Goal: Transaction & Acquisition: Book appointment/travel/reservation

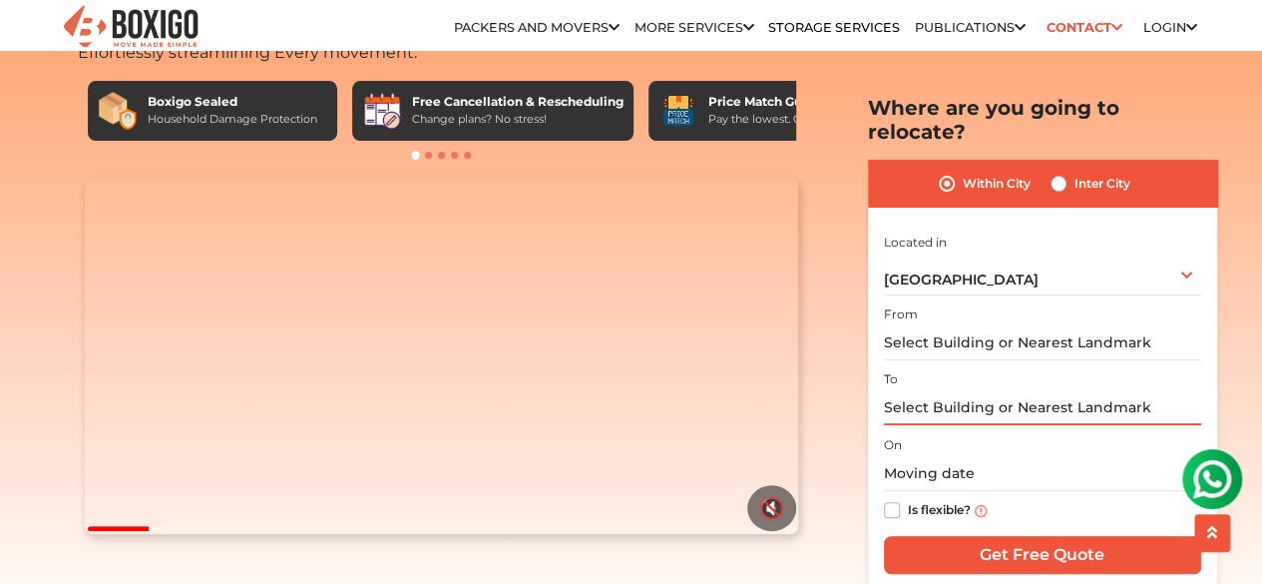
click at [966, 390] on input "text" at bounding box center [1042, 407] width 317 height 35
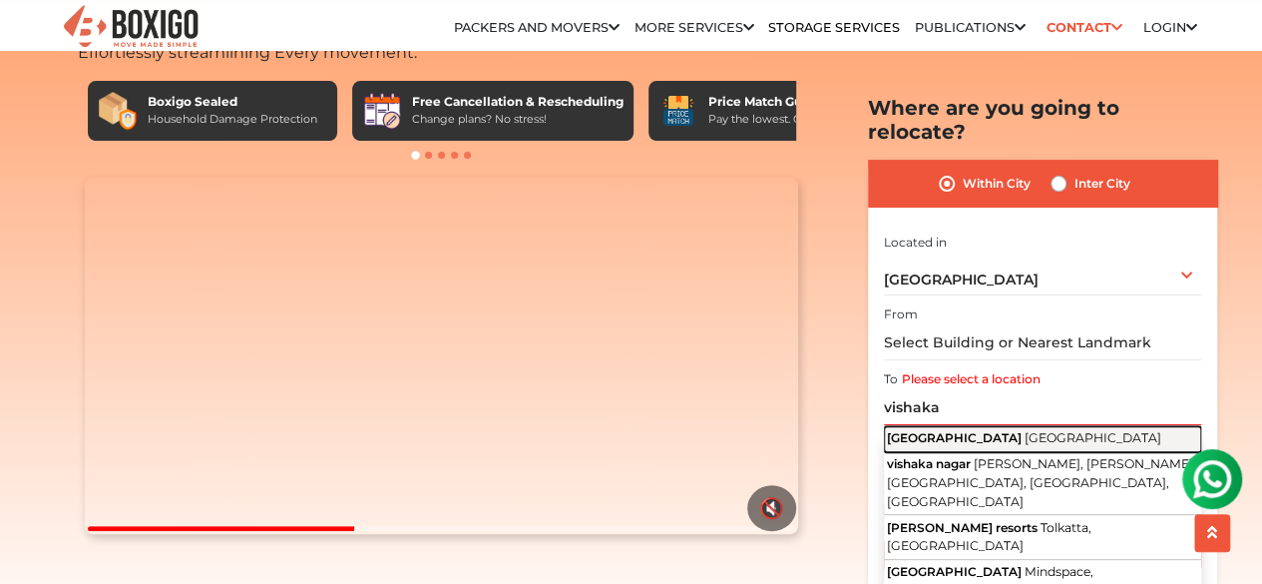
click at [964, 430] on span "[GEOGRAPHIC_DATA]" at bounding box center [954, 437] width 135 height 15
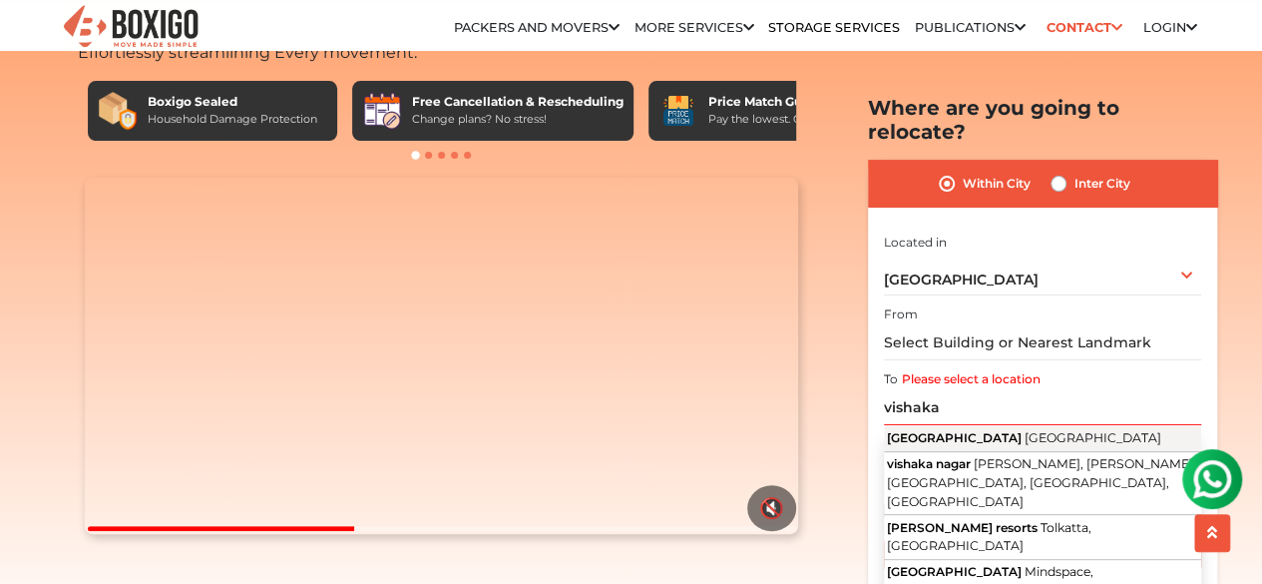
type input "[GEOGRAPHIC_DATA], [GEOGRAPHIC_DATA]"
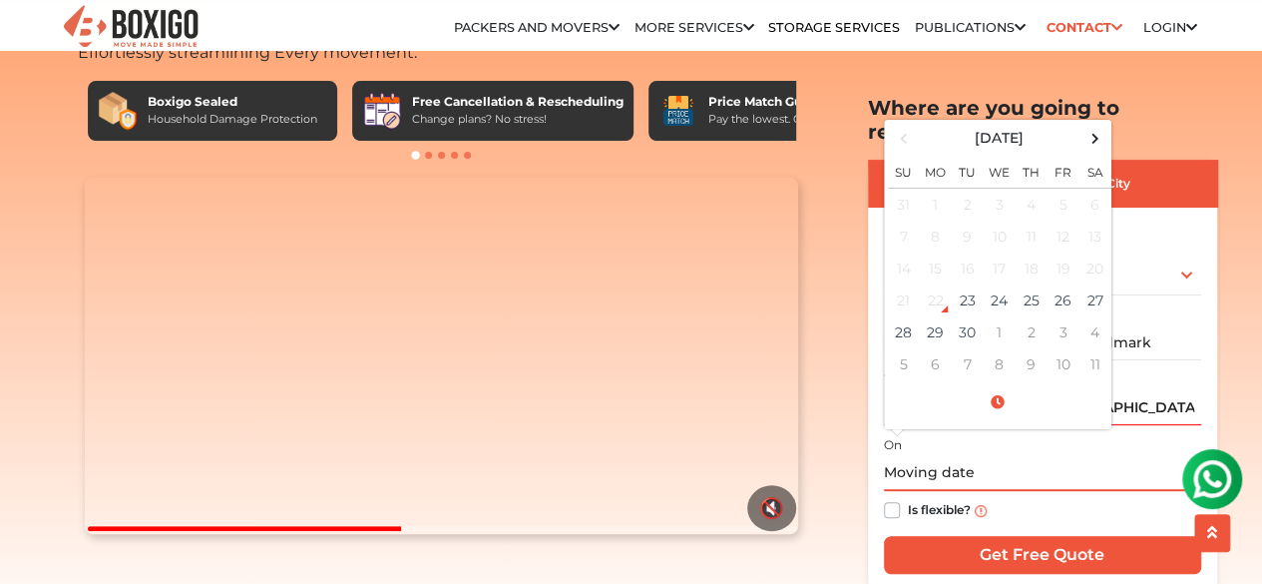
click at [954, 456] on input "text" at bounding box center [1042, 473] width 317 height 35
click at [971, 316] on td "30" at bounding box center [968, 332] width 32 height 32
type input "09/30/2025 12:00 AM"
click at [1047, 456] on input "09/30/2025 12:00 AM" at bounding box center [1042, 473] width 317 height 35
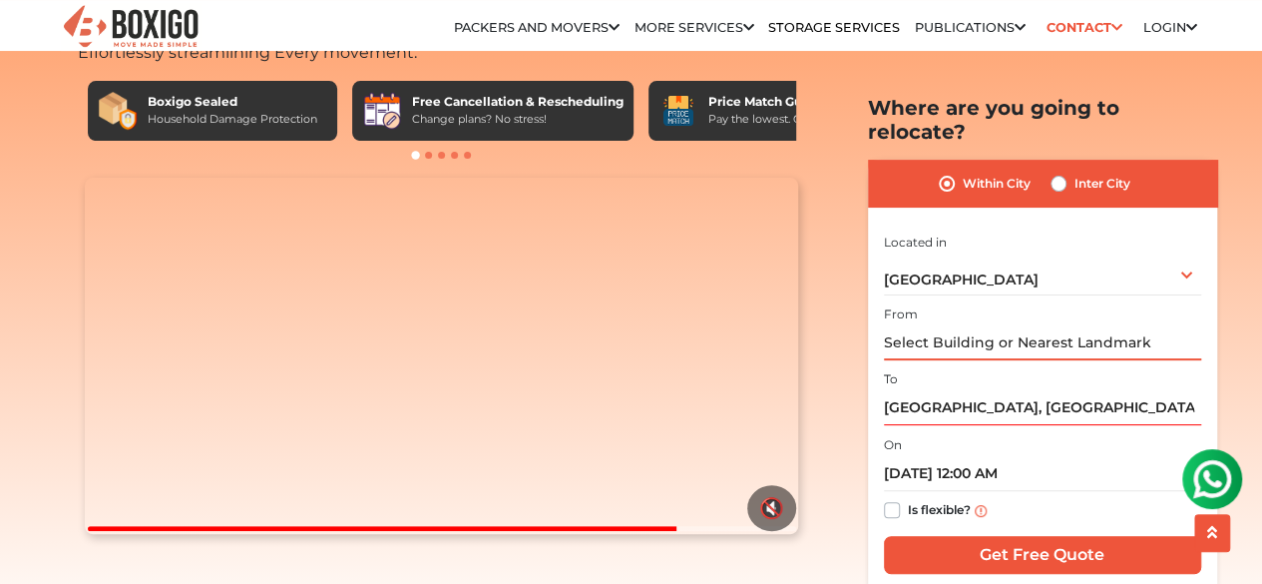
click at [1051, 325] on input "text" at bounding box center [1042, 342] width 317 height 35
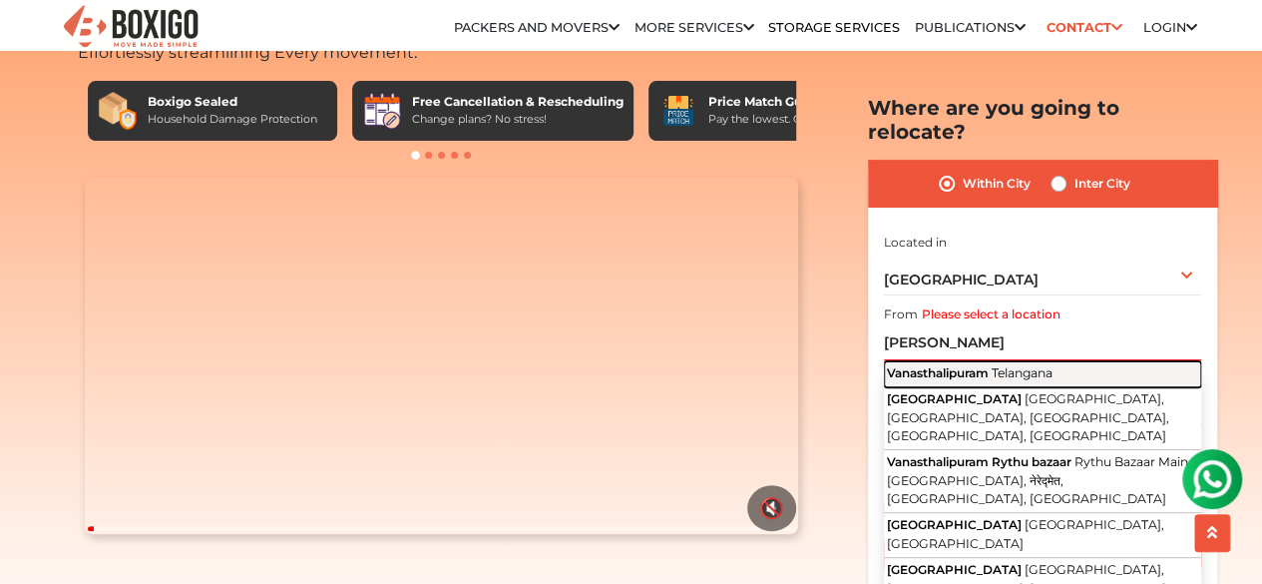
click at [1023, 365] on span "Telangana" at bounding box center [1022, 372] width 61 height 15
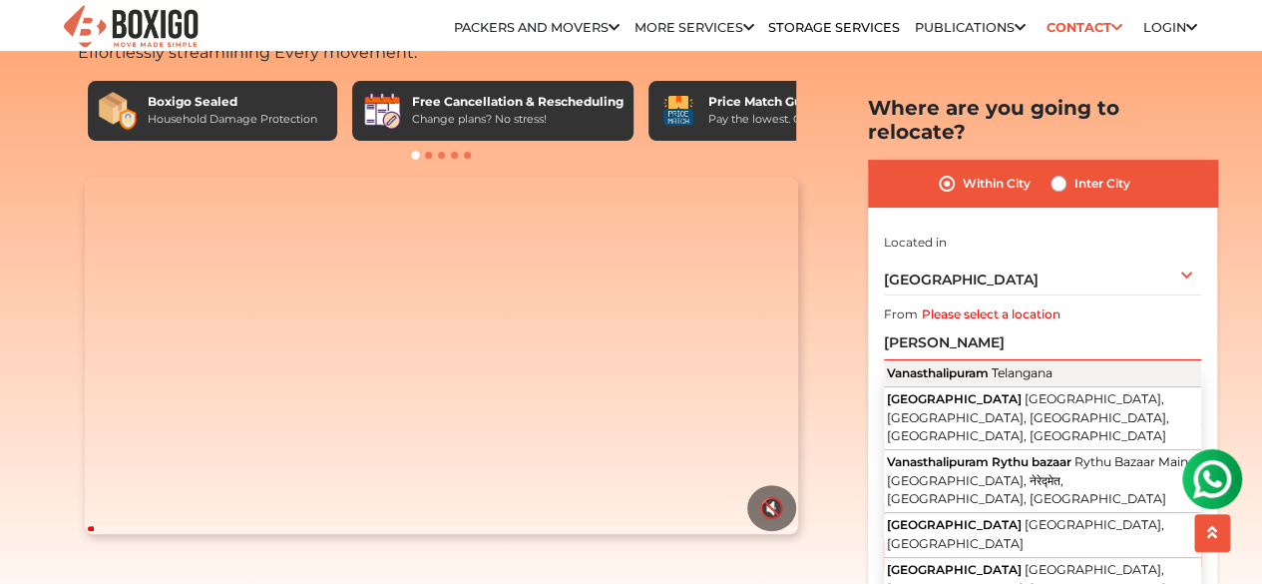
type input "Vanasthalipuram, Telangana"
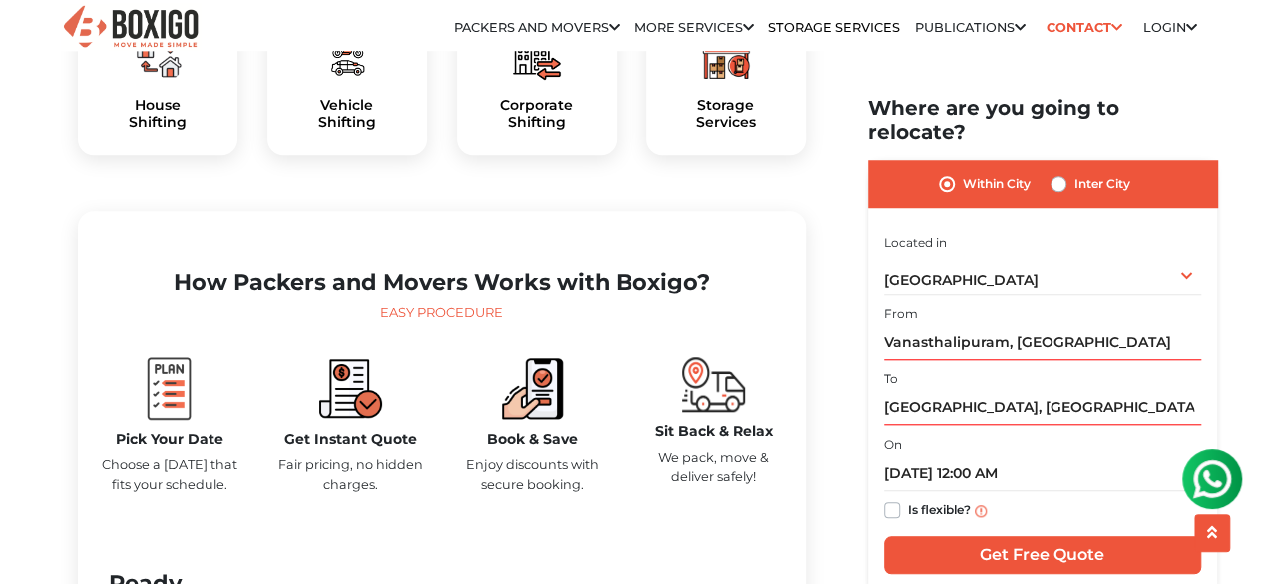
scroll to position [739, 0]
click at [1075, 172] on label "Inter City" at bounding box center [1103, 184] width 56 height 24
click at [1055, 172] on input "Inter City" at bounding box center [1059, 182] width 16 height 20
radio input "true"
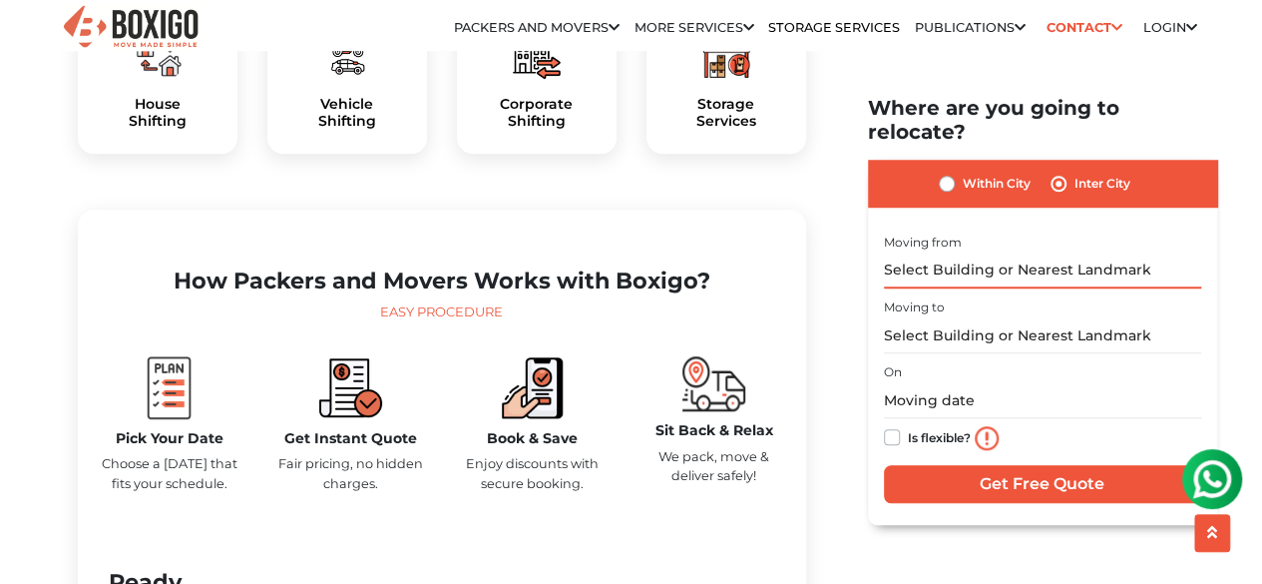
click at [989, 252] on input "text" at bounding box center [1042, 269] width 317 height 35
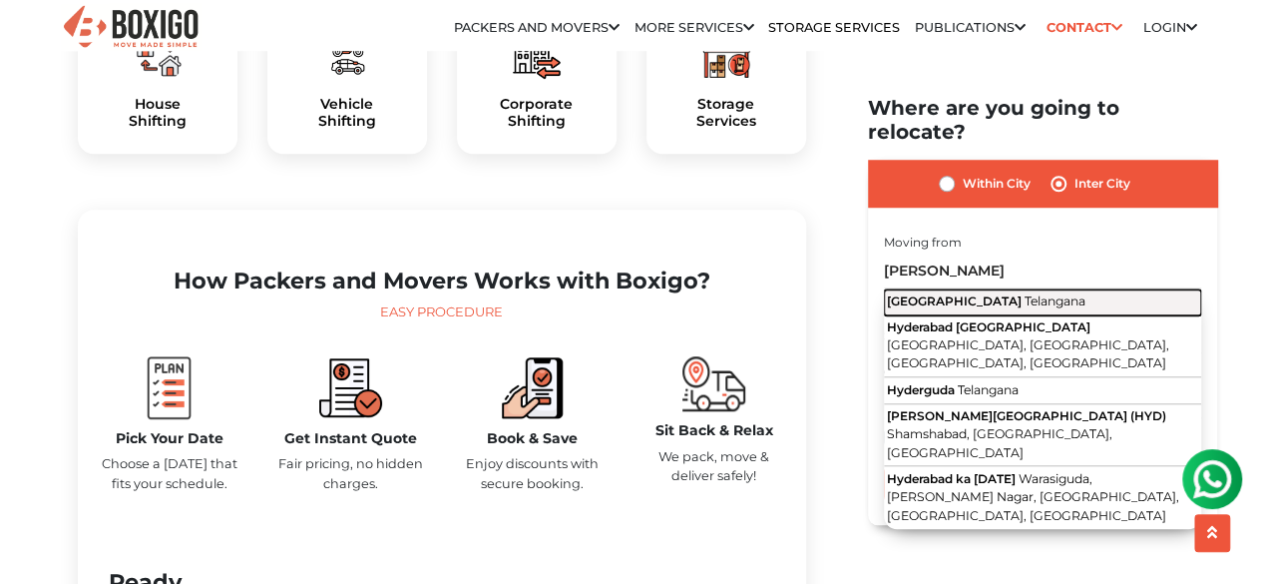
click at [1025, 292] on span "Telangana" at bounding box center [1055, 299] width 61 height 15
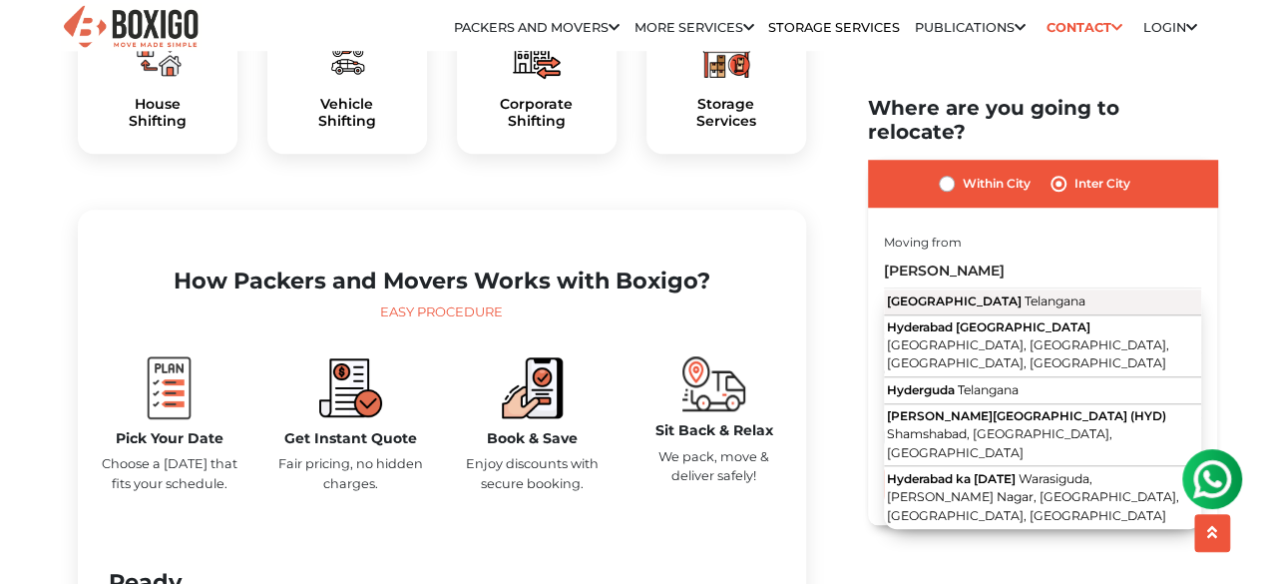
type input "[GEOGRAPHIC_DATA], [GEOGRAPHIC_DATA]"
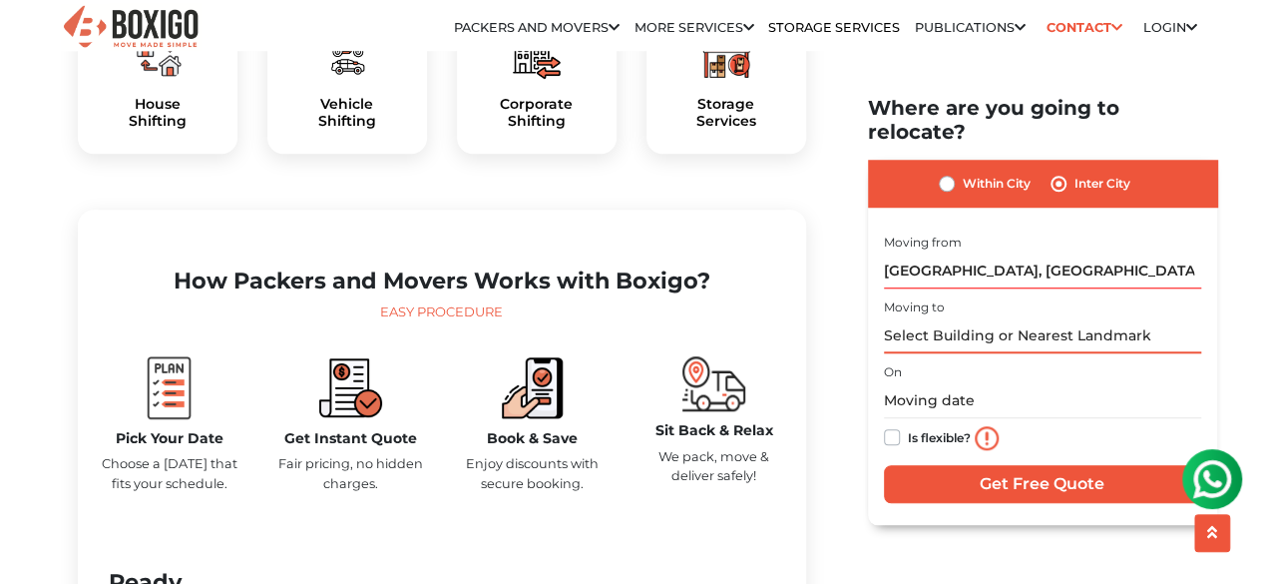
click at [965, 318] on input "text" at bounding box center [1042, 335] width 317 height 35
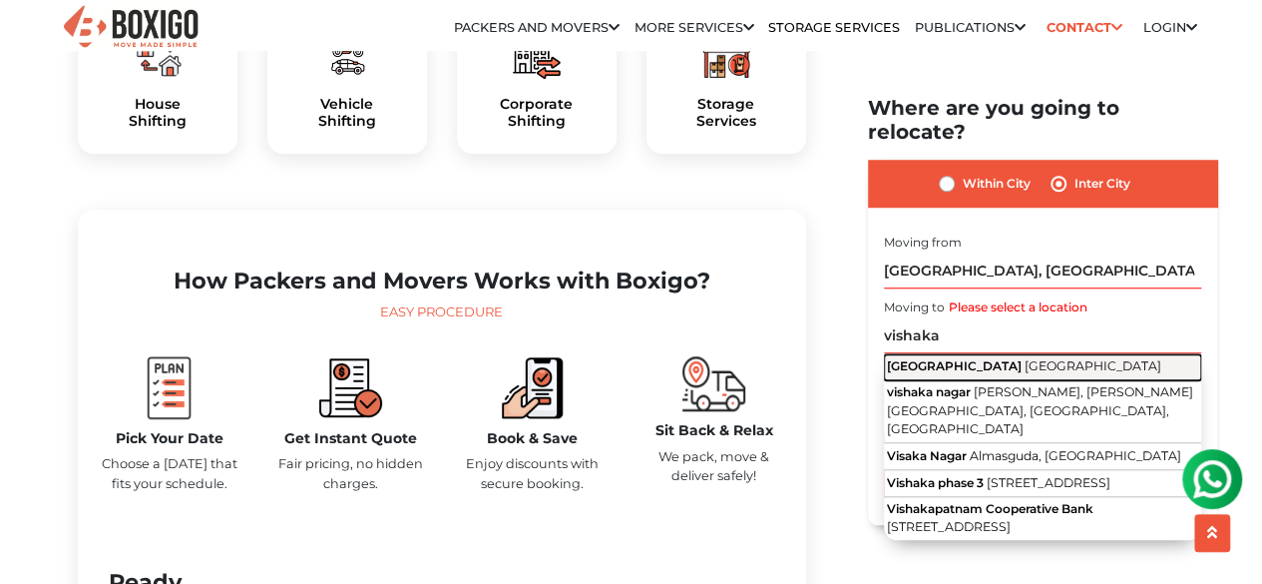
click at [955, 358] on span "[GEOGRAPHIC_DATA]" at bounding box center [954, 365] width 135 height 15
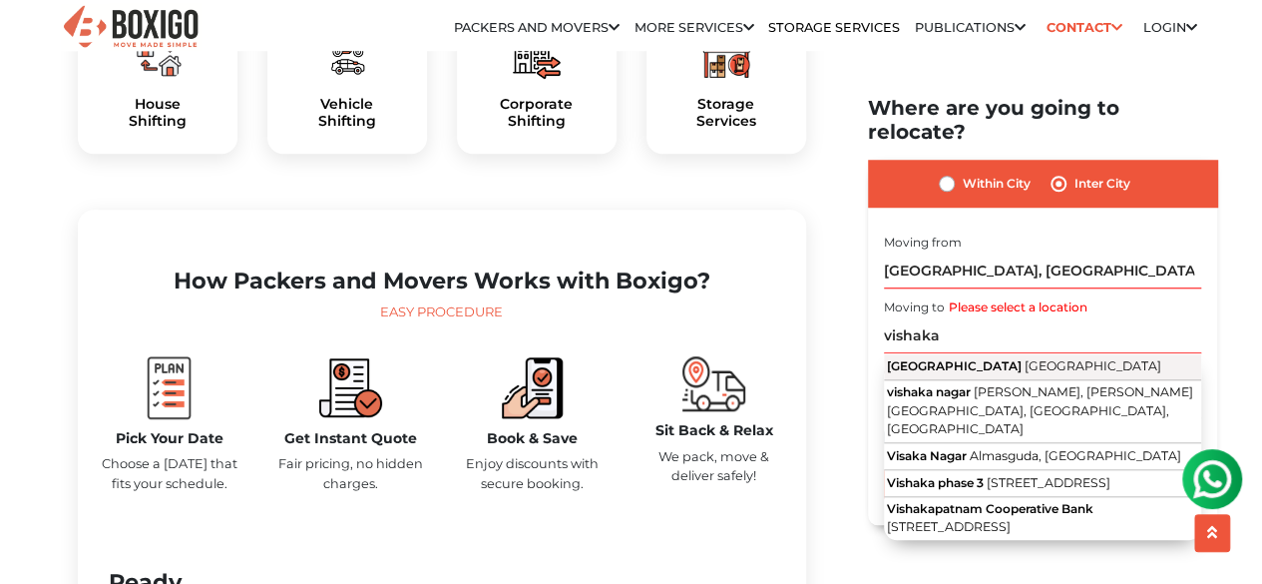
type input "[GEOGRAPHIC_DATA], [GEOGRAPHIC_DATA]"
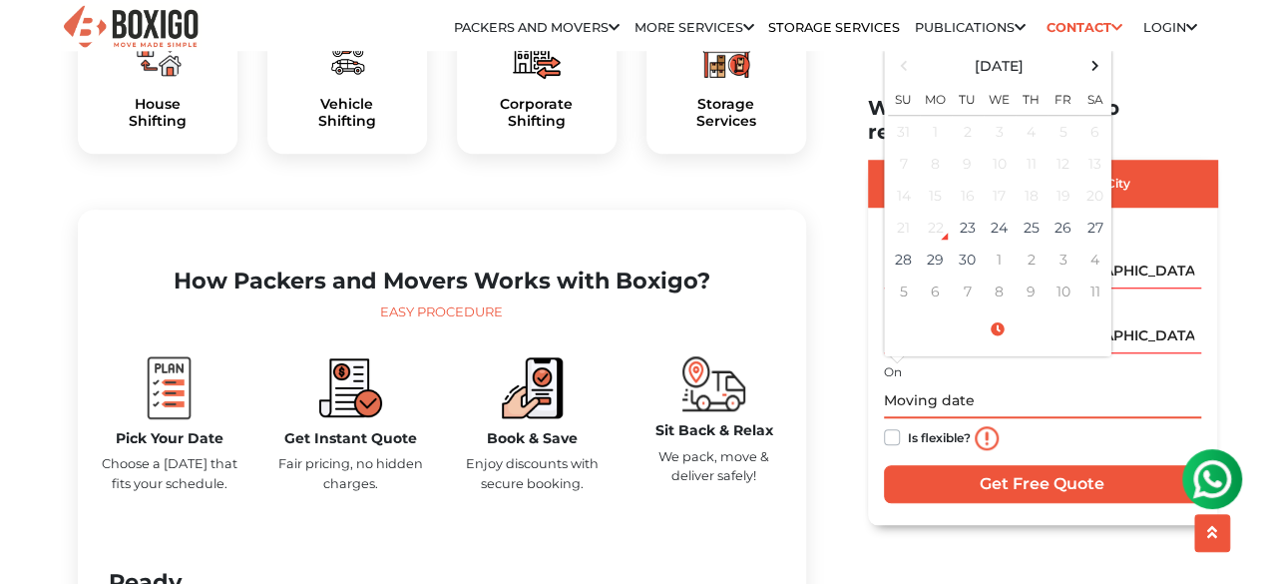
click at [962, 383] on input "text" at bounding box center [1042, 400] width 317 height 35
click at [968, 243] on td "30" at bounding box center [968, 259] width 32 height 32
type input "09/30/2025 12:00 AM"
click at [1052, 383] on input "09/30/2025 12:00 AM" at bounding box center [1042, 400] width 317 height 35
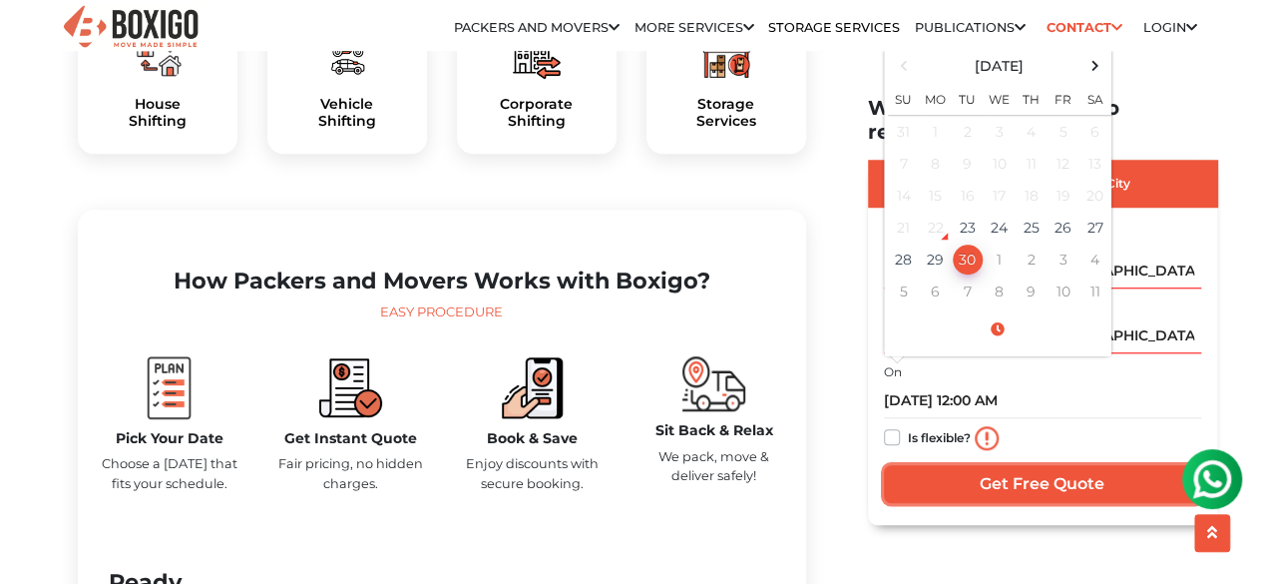
click at [932, 464] on input "Get Free Quote" at bounding box center [1042, 483] width 317 height 38
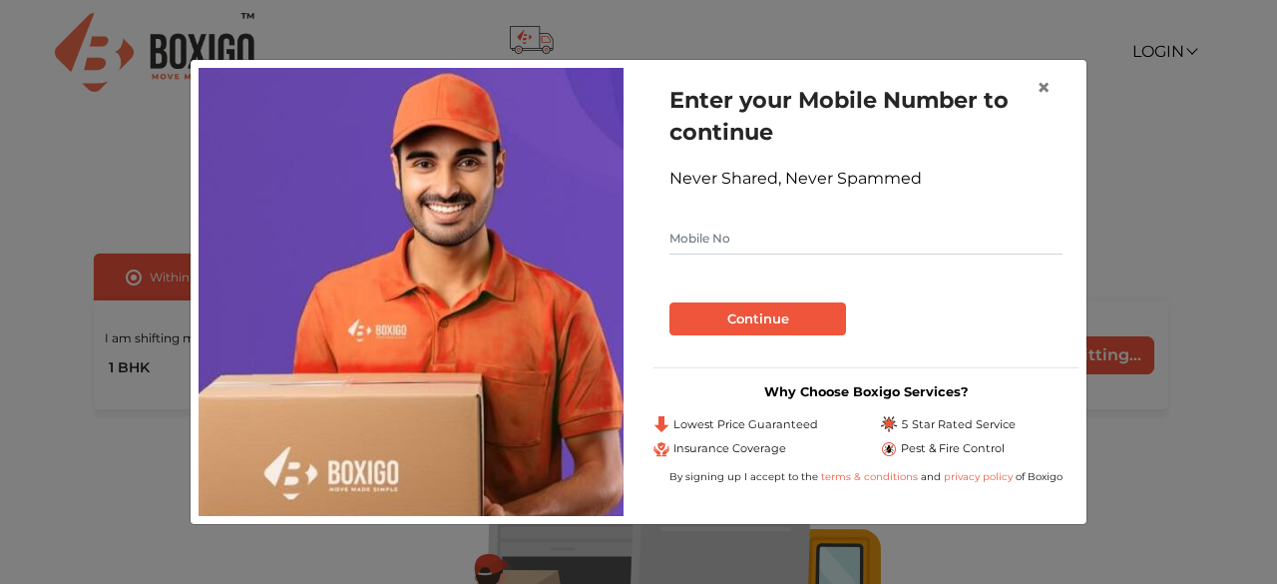
click at [758, 221] on form "Enter your Mobile Number to continue Never Shared, Never Spammed Continue" at bounding box center [866, 209] width 393 height 251
click at [748, 232] on input "text" at bounding box center [866, 239] width 393 height 32
click at [739, 246] on input "text" at bounding box center [866, 239] width 393 height 32
click at [738, 308] on button "Continue" at bounding box center [758, 319] width 177 height 34
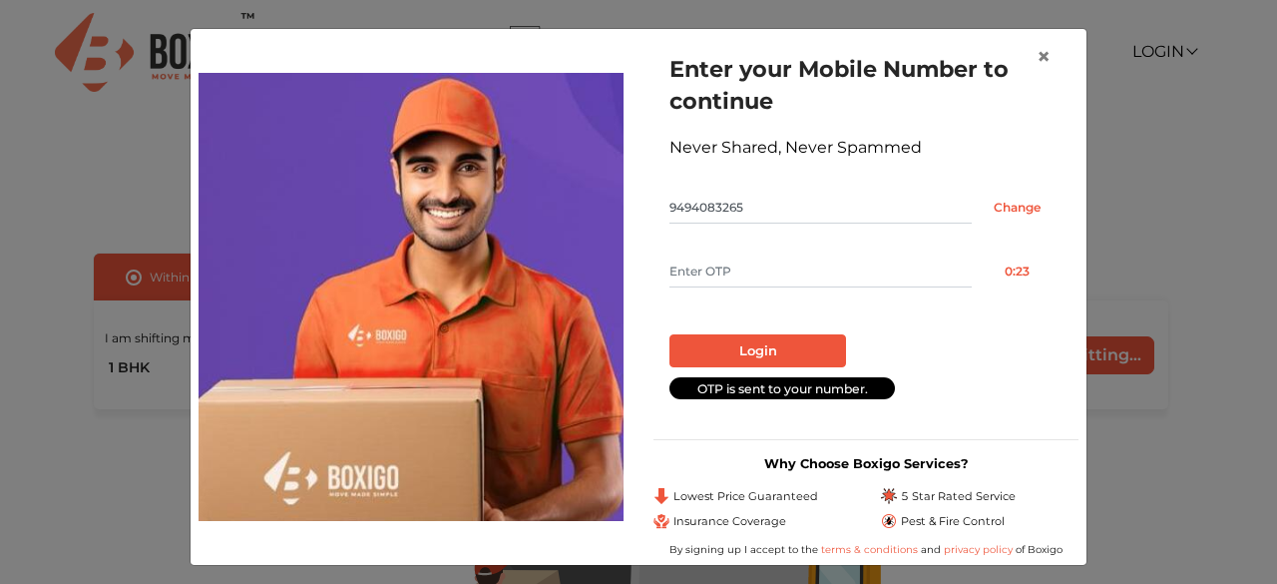
click at [730, 261] on input "text" at bounding box center [821, 271] width 302 height 32
click at [1007, 209] on input "Change" at bounding box center [1017, 208] width 91 height 32
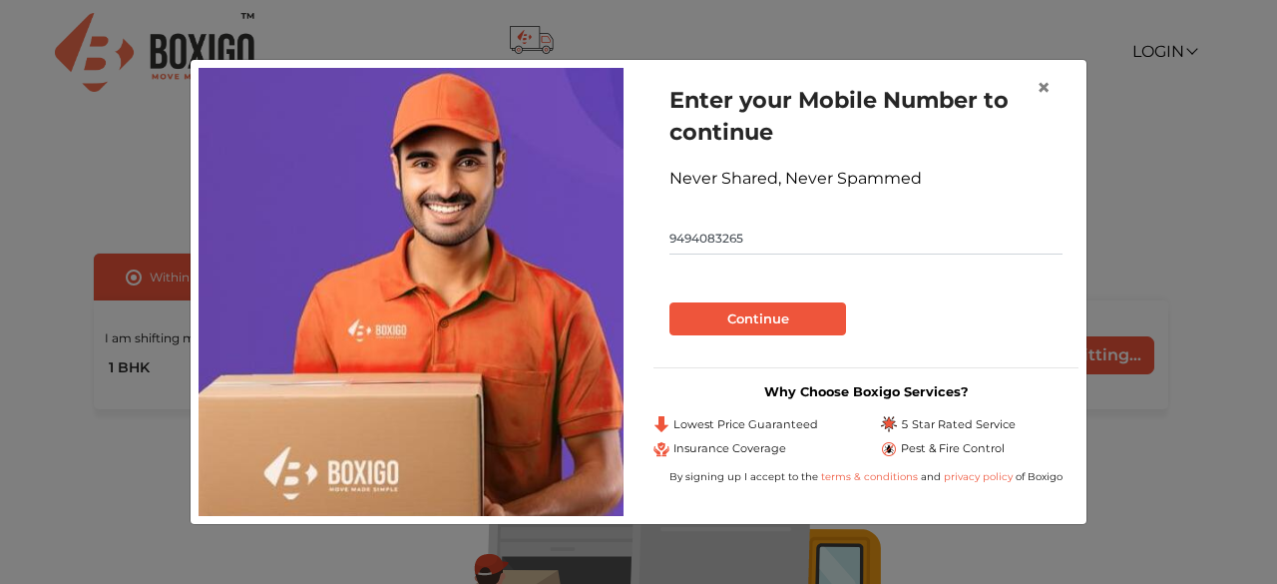
click at [785, 253] on input "9494083265" at bounding box center [866, 239] width 393 height 32
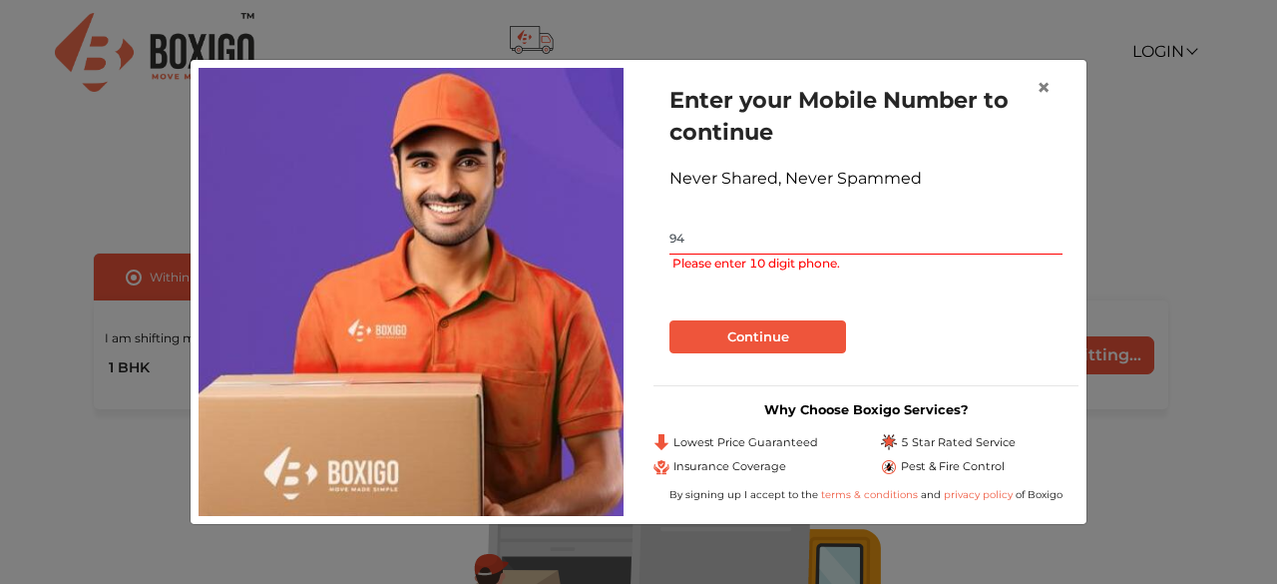
type input "9"
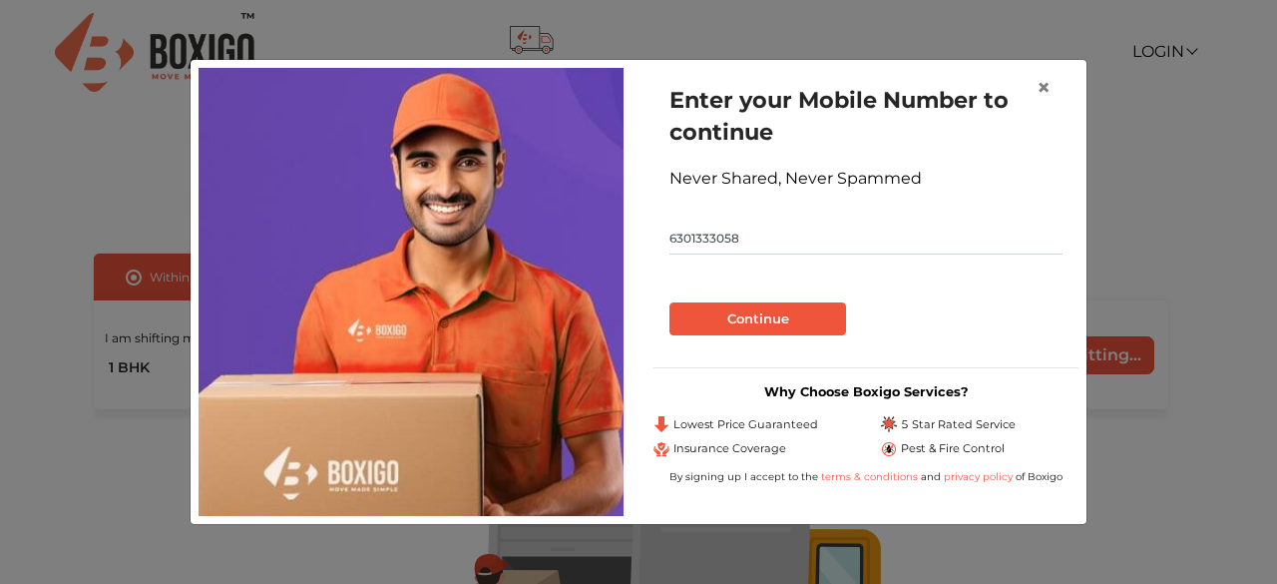
type input "6301333058"
click at [766, 322] on button "Continue" at bounding box center [758, 319] width 177 height 34
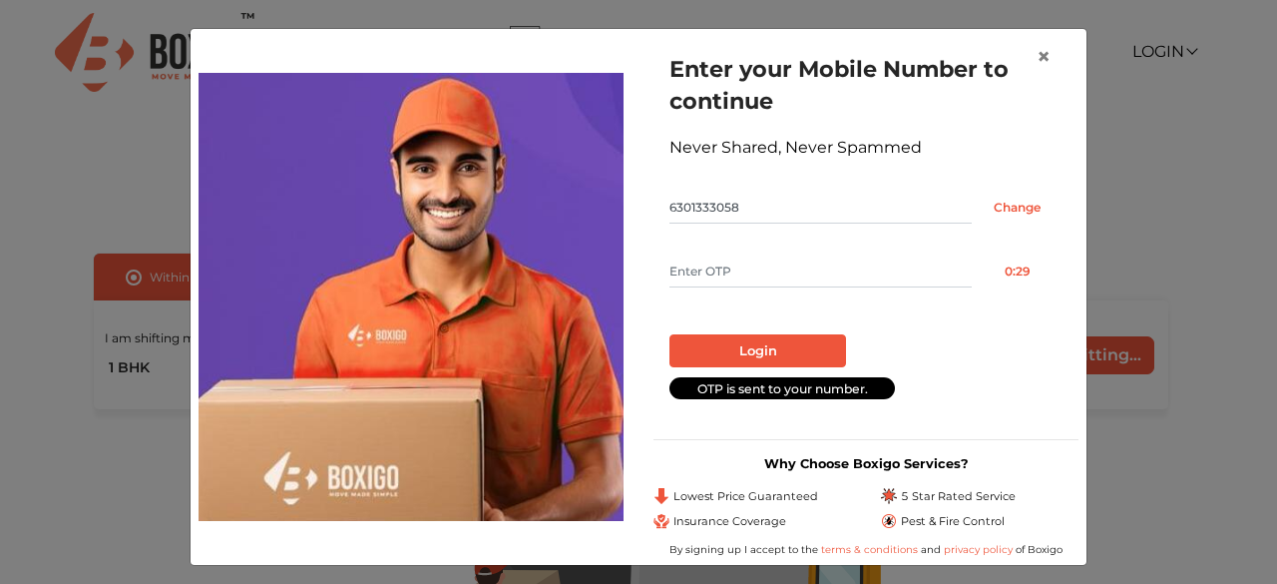
click at [768, 285] on input "text" at bounding box center [821, 271] width 302 height 32
type input "8919"
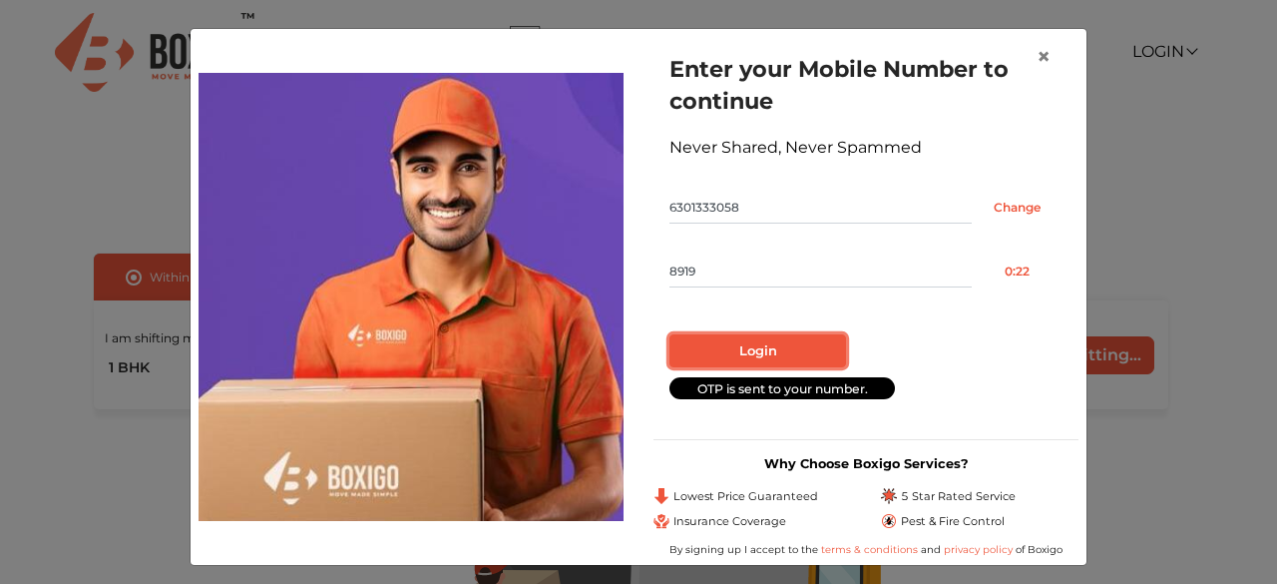
click at [758, 335] on button "Login" at bounding box center [758, 351] width 177 height 34
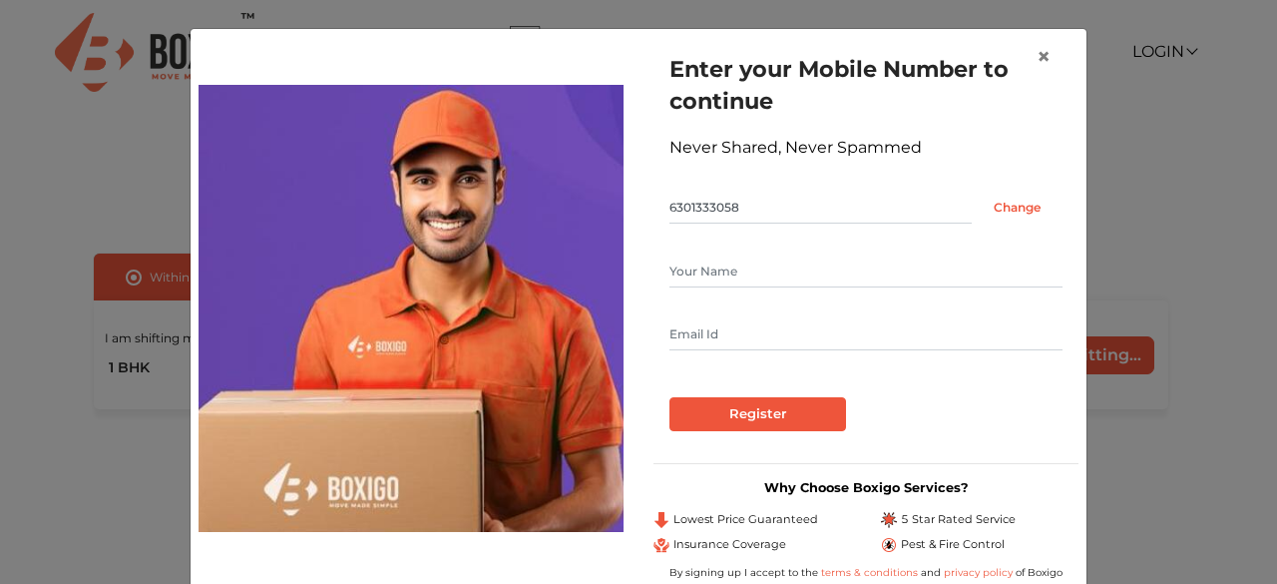
click at [752, 274] on input "text" at bounding box center [866, 271] width 393 height 32
type input "[PERSON_NAME]"
click at [725, 318] on input "text" at bounding box center [866, 334] width 393 height 32
type input "[EMAIL_ADDRESS][DOMAIN_NAME]"
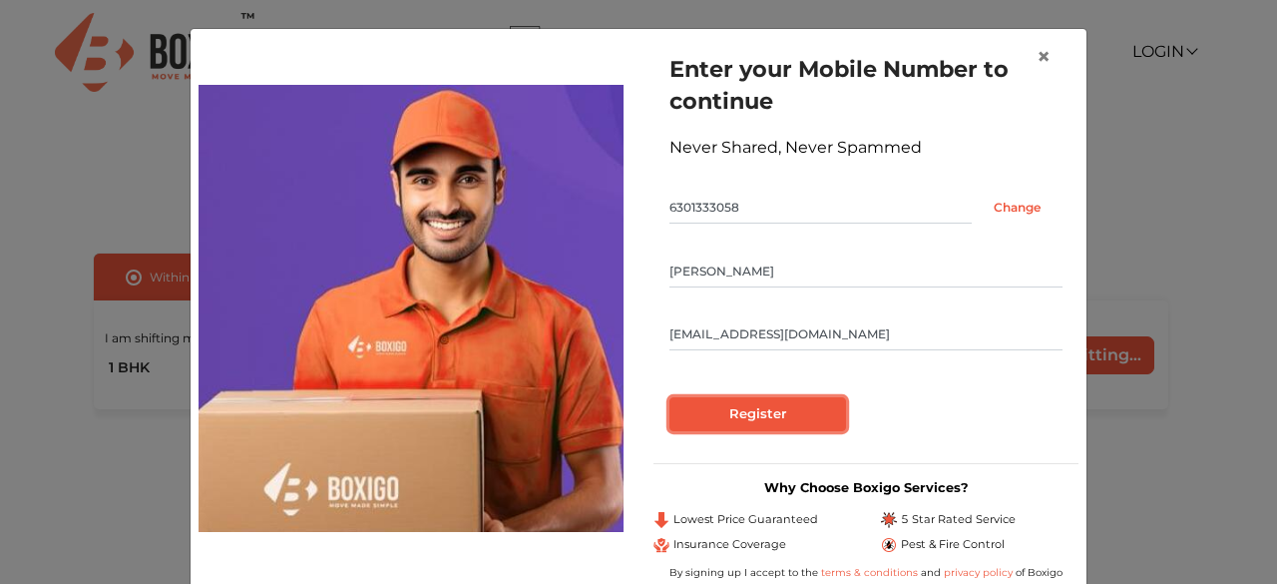
click at [756, 415] on input "Register" at bounding box center [758, 414] width 177 height 34
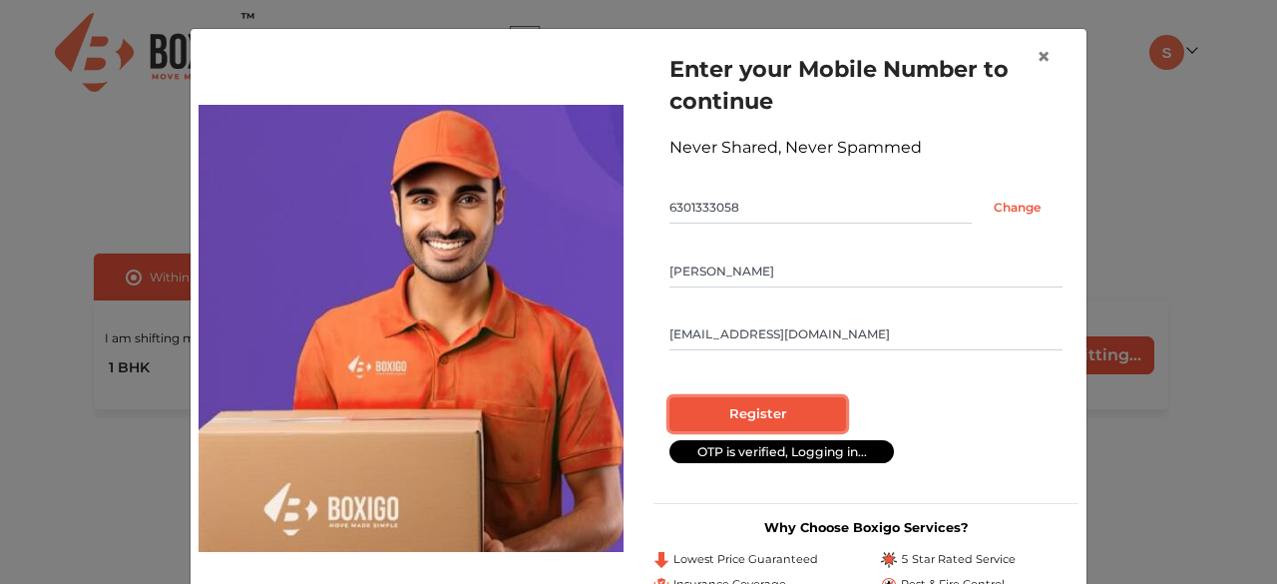
radio input "false"
radio input "true"
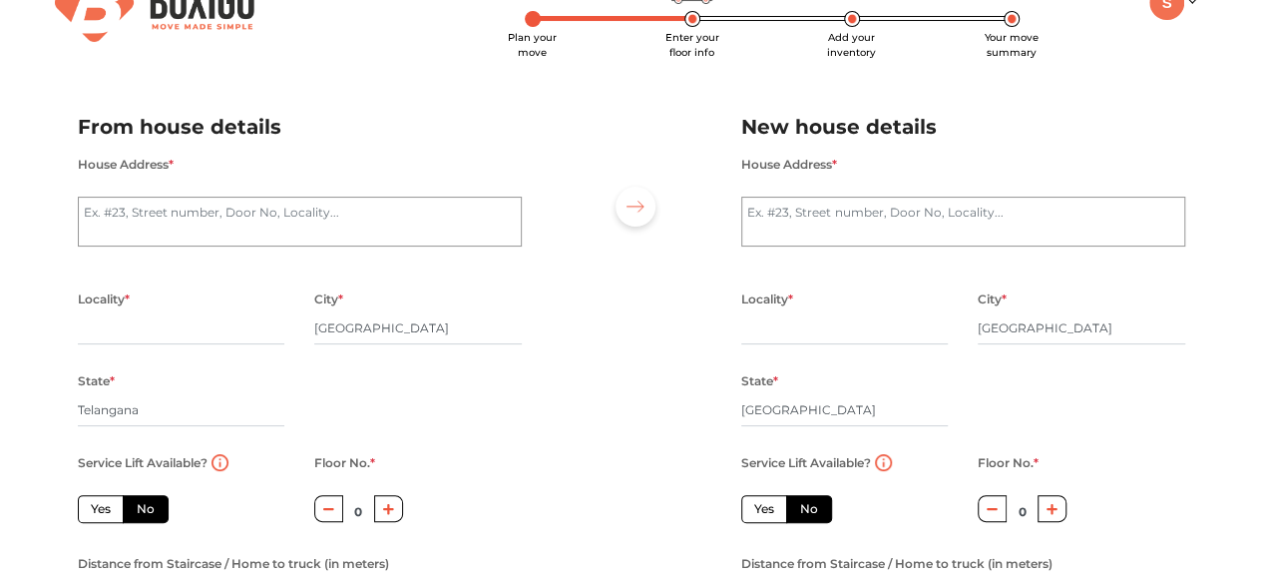
scroll to position [49, 0]
click at [346, 224] on textarea "House Address *" at bounding box center [300, 223] width 444 height 50
type textarea "plot no. 47"
click at [196, 336] on input "text" at bounding box center [182, 329] width 208 height 32
type input "Vanasthalipuram"
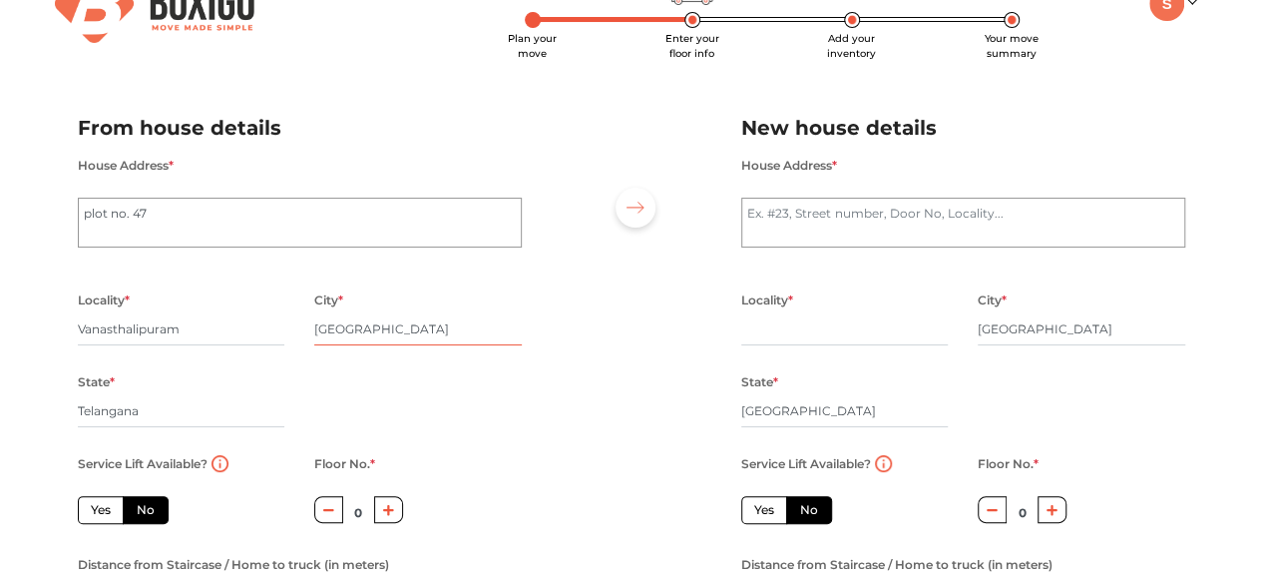
click at [375, 339] on input "[GEOGRAPHIC_DATA]" at bounding box center [418, 329] width 208 height 32
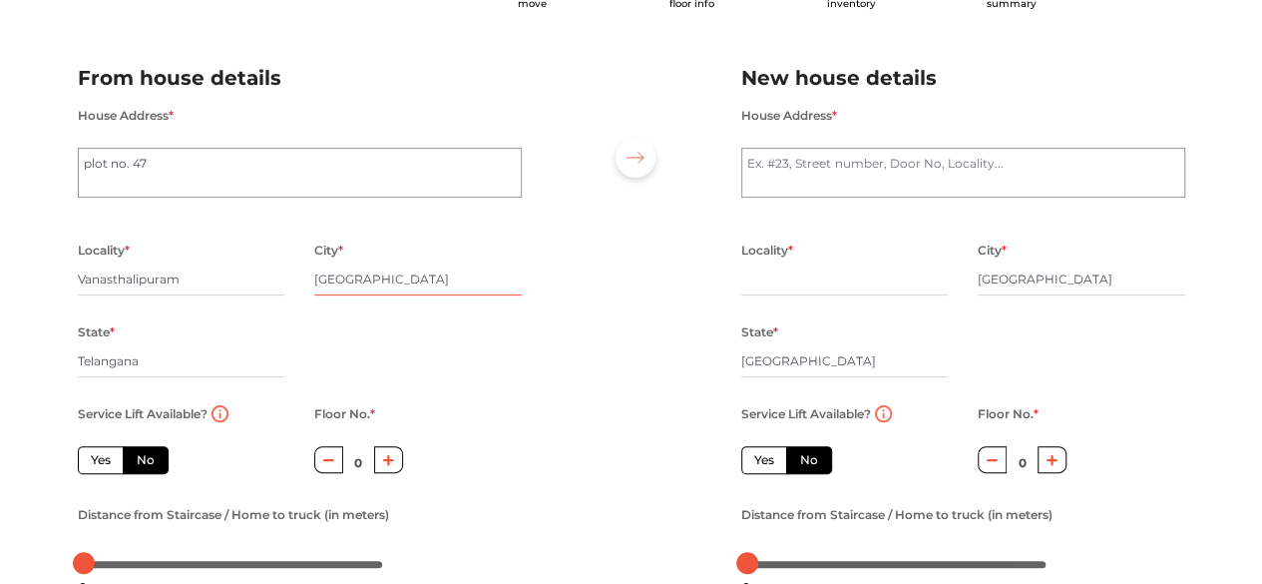
scroll to position [101, 0]
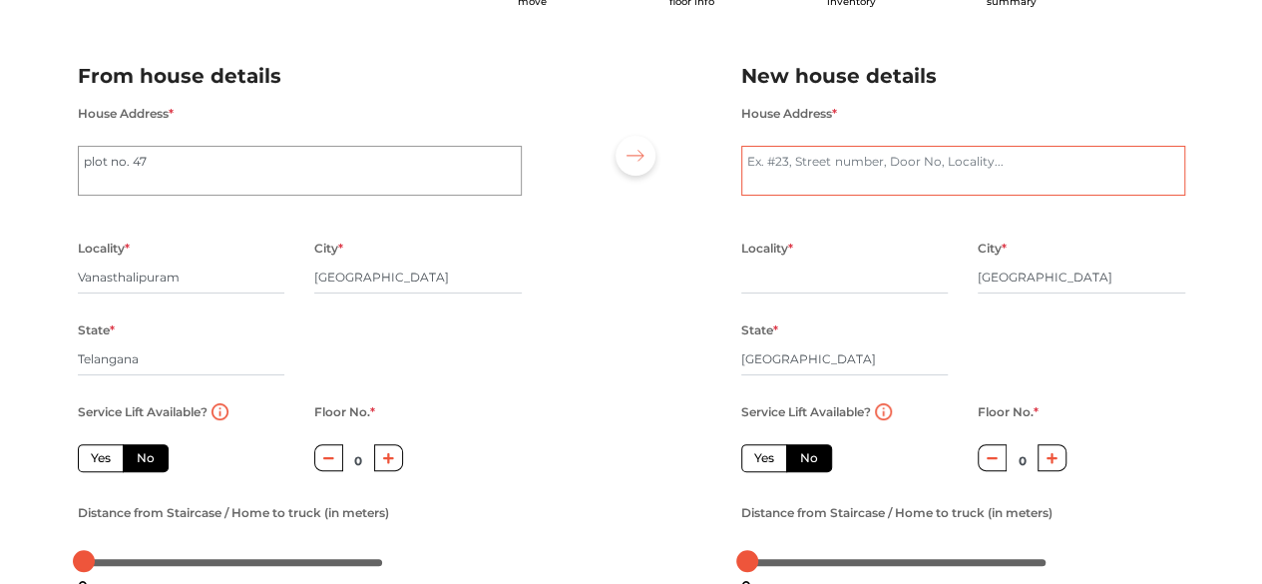
click at [882, 169] on textarea "House Address *" at bounding box center [963, 171] width 444 height 50
type textarea "[GEOGRAPHIC_DATA]"
click at [808, 291] on input "text" at bounding box center [845, 277] width 208 height 32
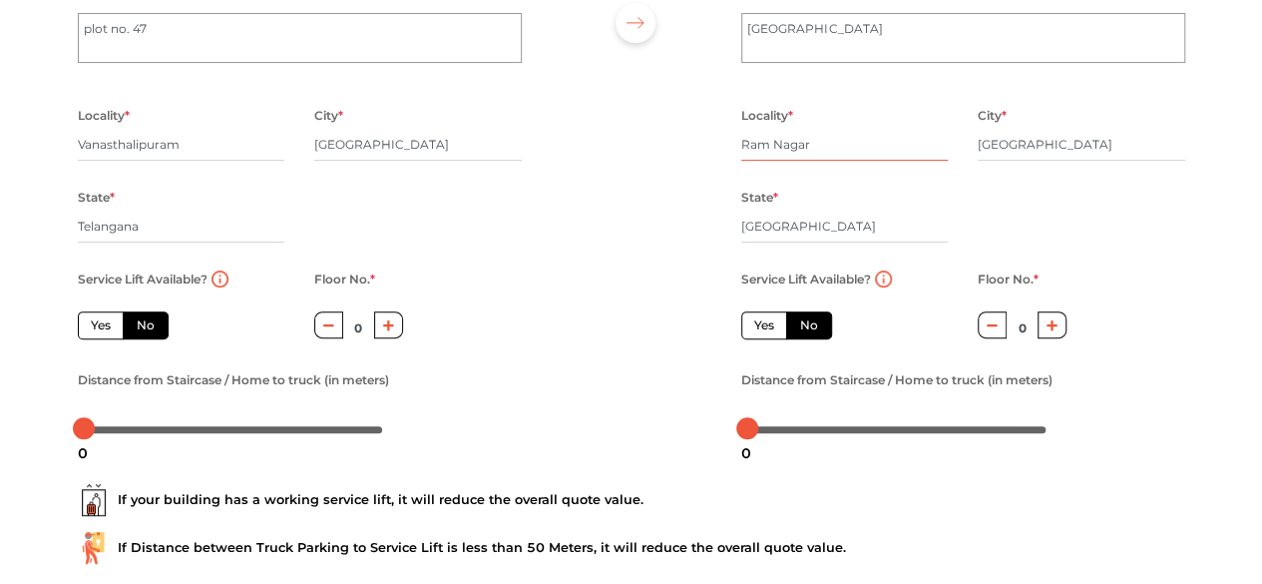
scroll to position [244, 0]
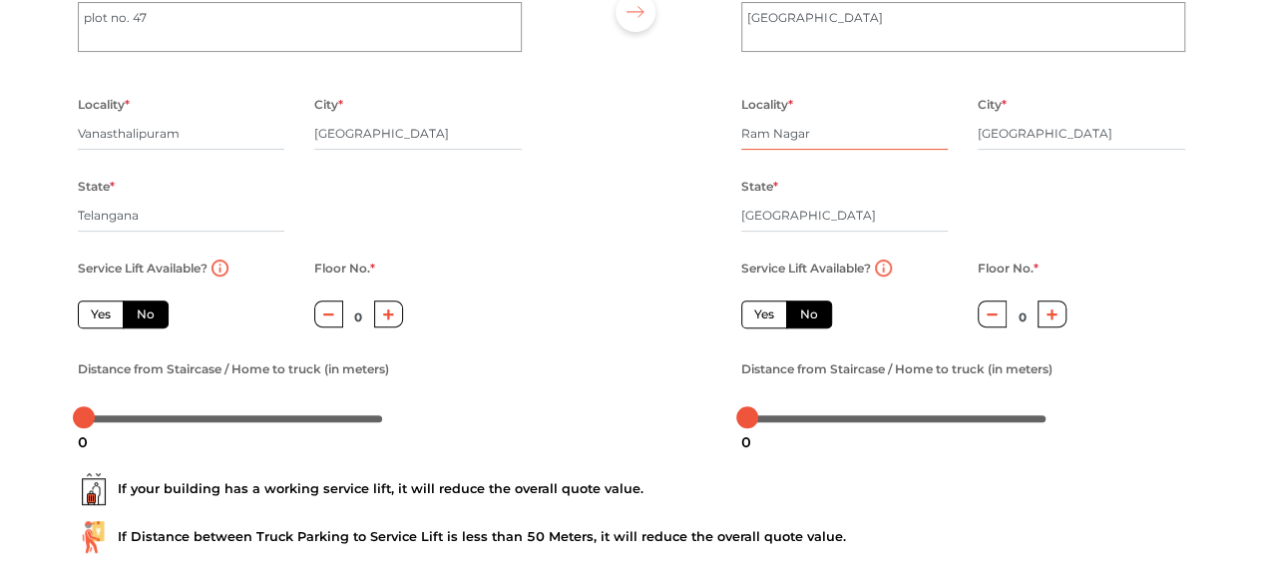
type input "Ram Nagar"
click at [1047, 310] on icon "button" at bounding box center [1052, 314] width 11 height 12
click at [1002, 312] on button "button" at bounding box center [992, 313] width 29 height 27
type input "0"
click at [768, 306] on label "Yes" at bounding box center [764, 314] width 46 height 28
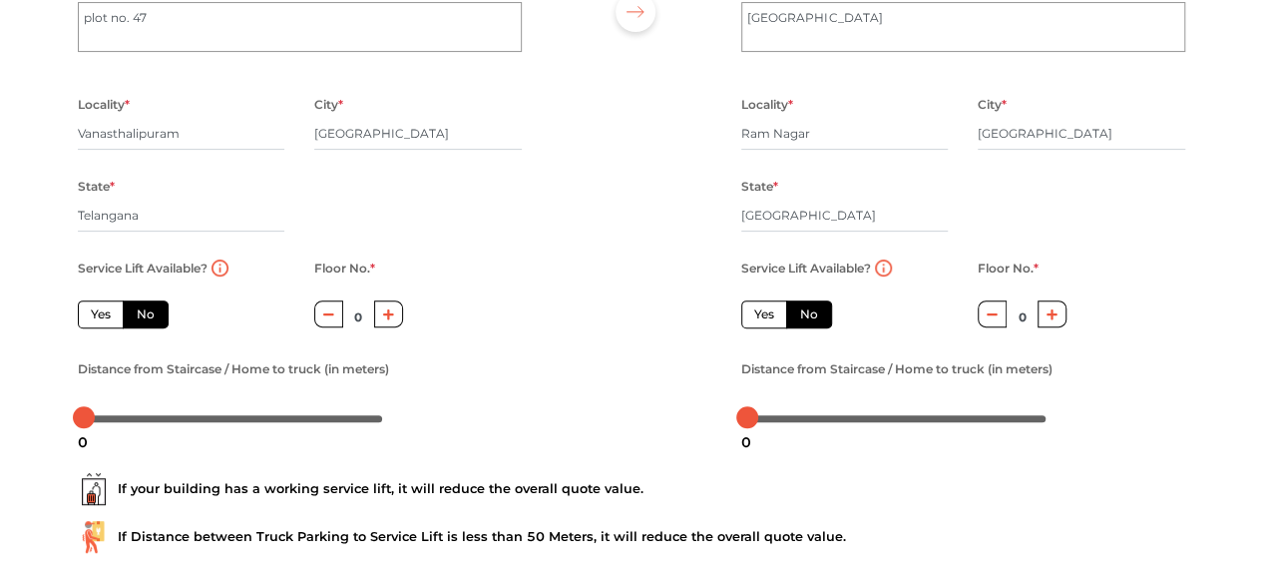
click at [767, 306] on input "Yes" at bounding box center [760, 311] width 13 height 13
radio input "true"
click at [809, 310] on label "No" at bounding box center [809, 314] width 46 height 28
click at [809, 310] on input "No" at bounding box center [806, 311] width 13 height 13
radio input "true"
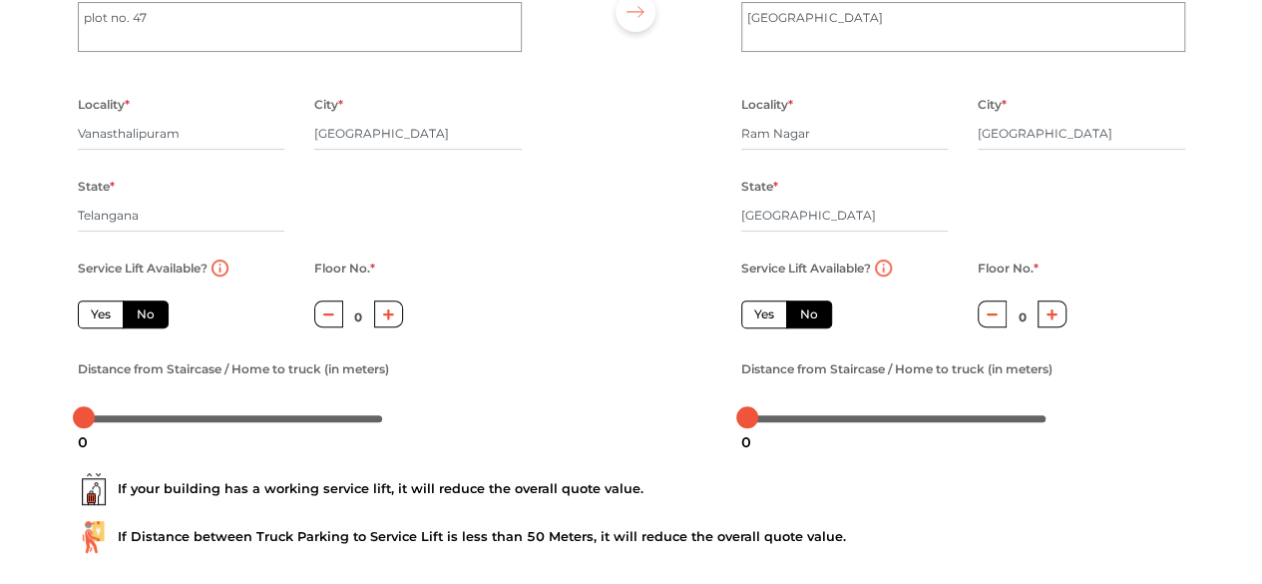
click at [756, 315] on label "Yes" at bounding box center [764, 314] width 46 height 28
click at [756, 315] on input "Yes" at bounding box center [760, 311] width 13 height 13
radio input "true"
radio input "false"
click at [395, 314] on button "button" at bounding box center [388, 313] width 29 height 27
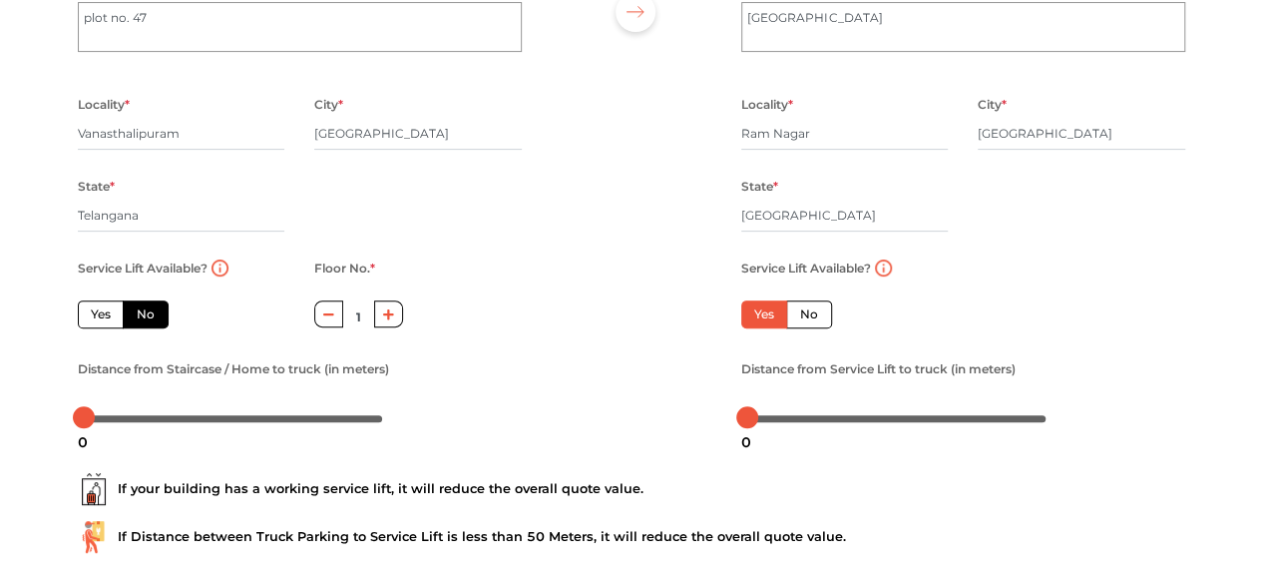
click at [395, 314] on button "button" at bounding box center [388, 313] width 29 height 27
type input "2"
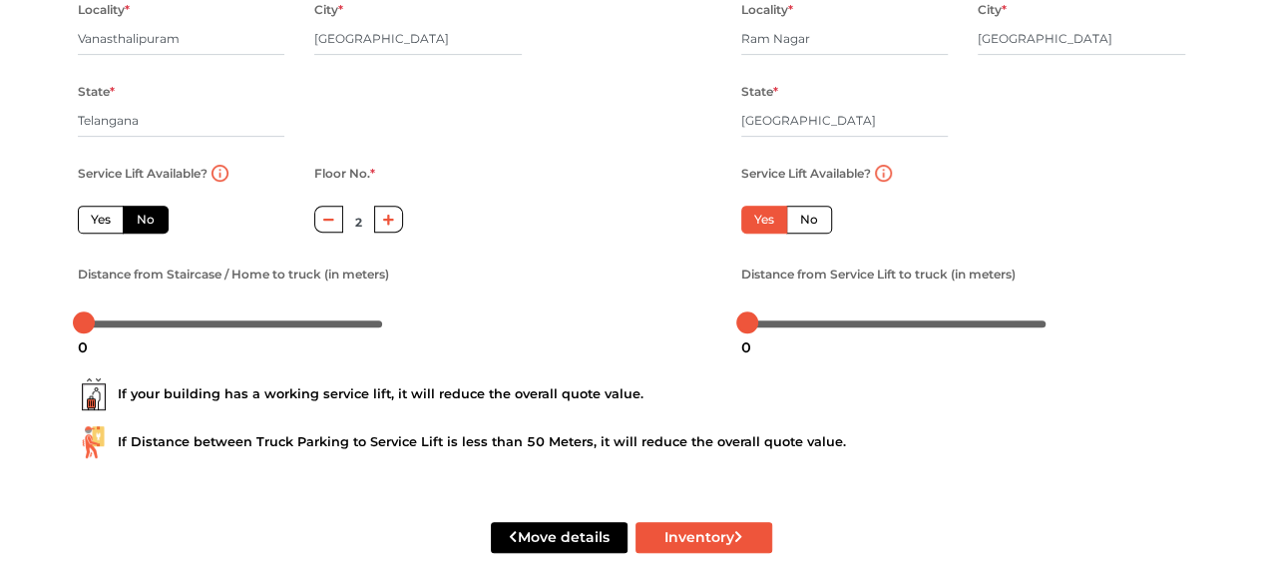
scroll to position [341, 0]
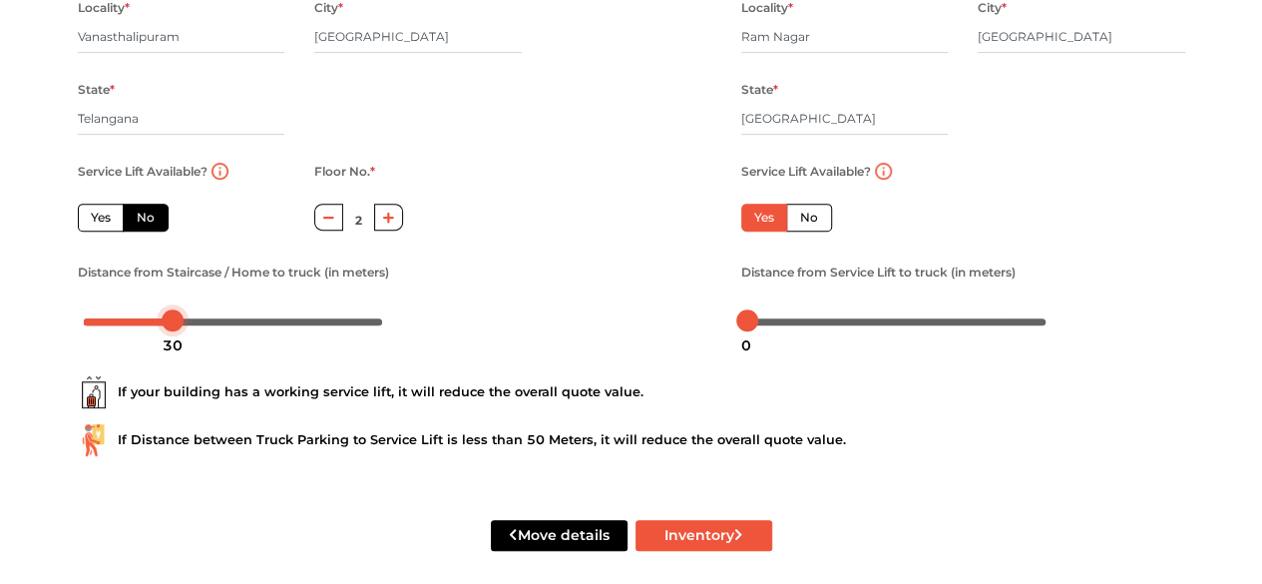
drag, startPoint x: 86, startPoint y: 324, endPoint x: 176, endPoint y: 336, distance: 90.6
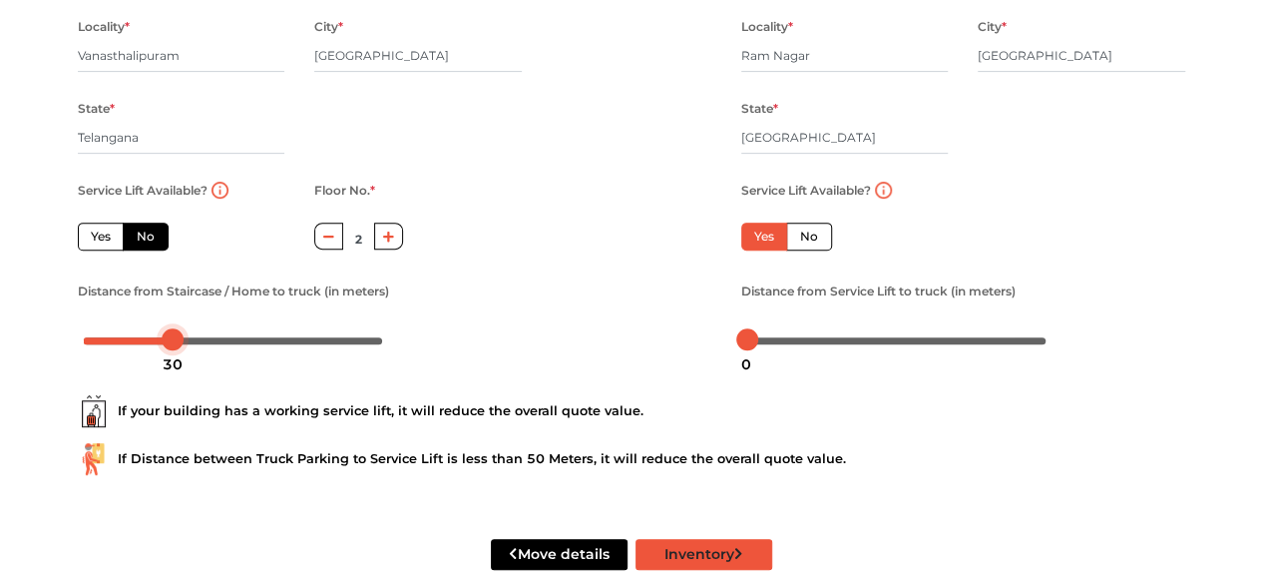
scroll to position [359, 0]
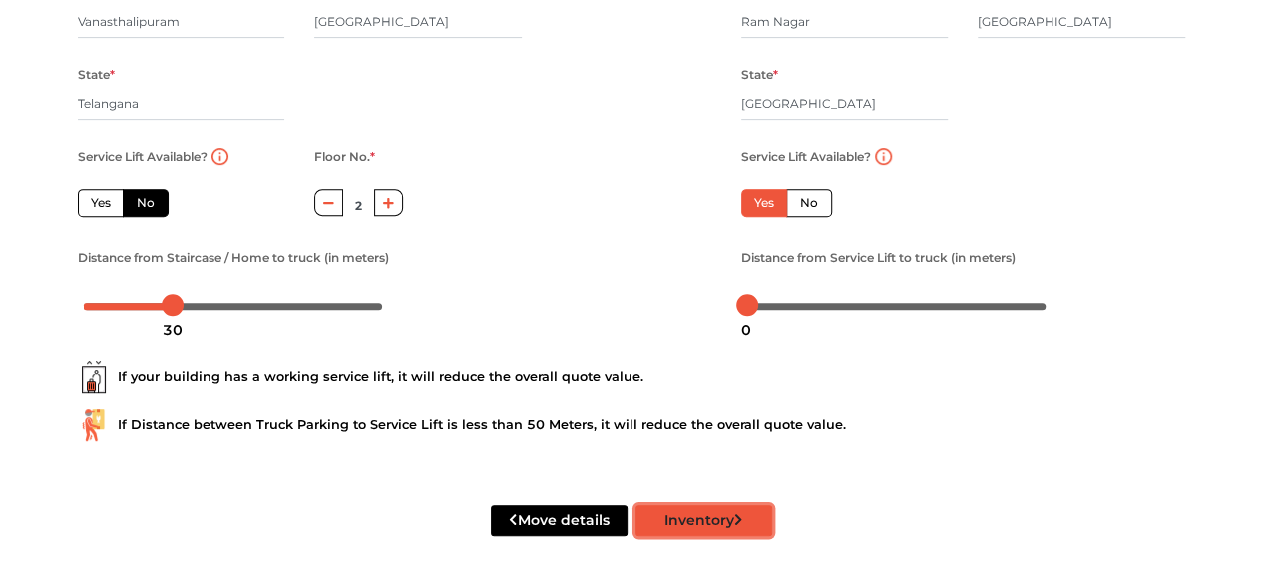
click at [690, 514] on button "Inventory" at bounding box center [704, 520] width 137 height 31
radio input "true"
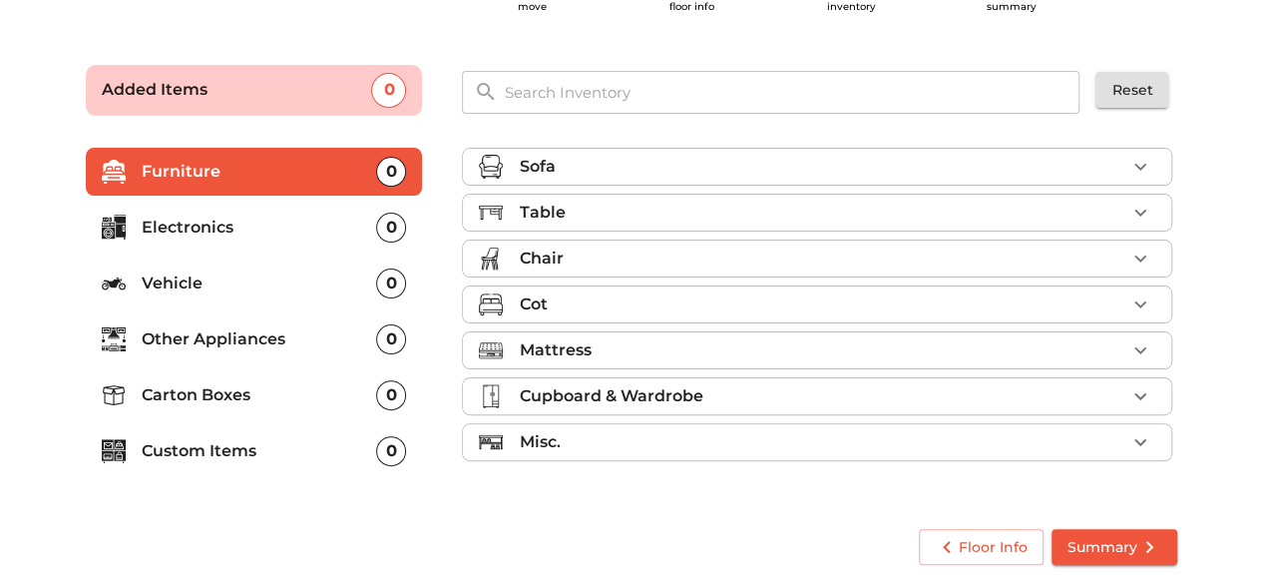
scroll to position [96, 0]
click at [299, 230] on p "Electronics" at bounding box center [259, 228] width 235 height 24
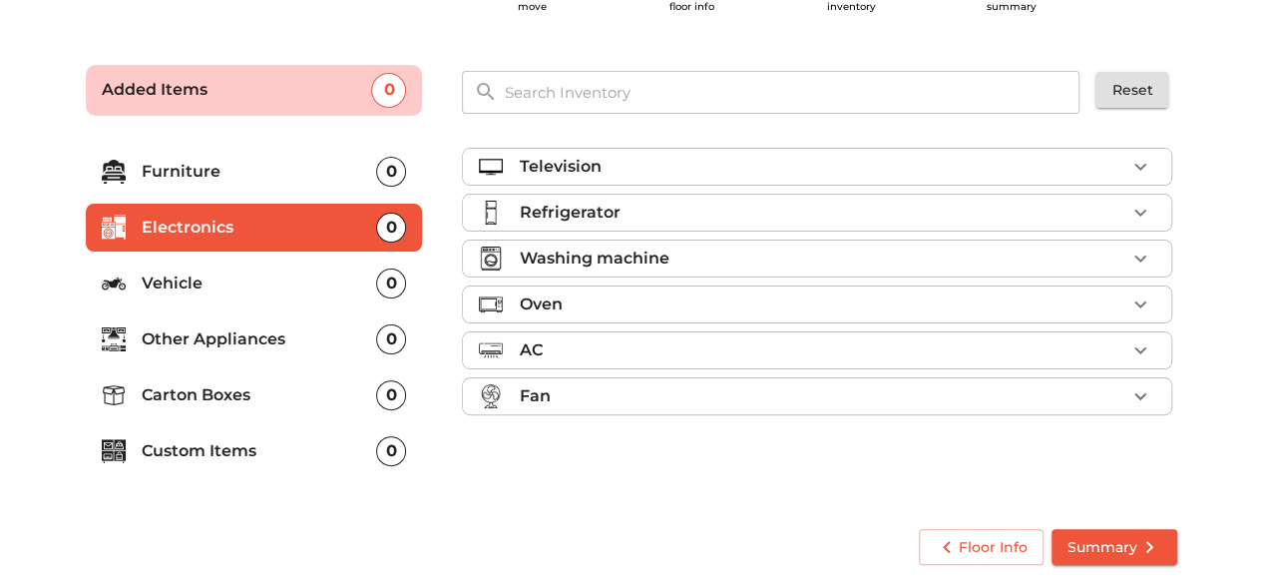
click at [300, 176] on p "Furniture" at bounding box center [259, 172] width 235 height 24
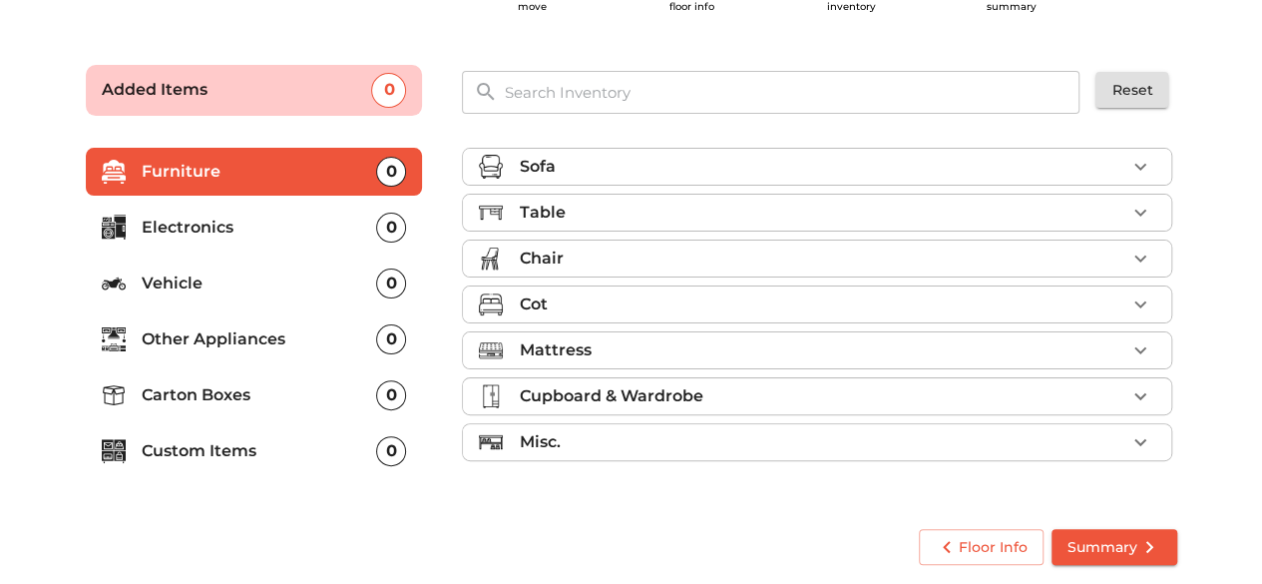
click at [314, 246] on li "Electronics 0" at bounding box center [254, 228] width 337 height 48
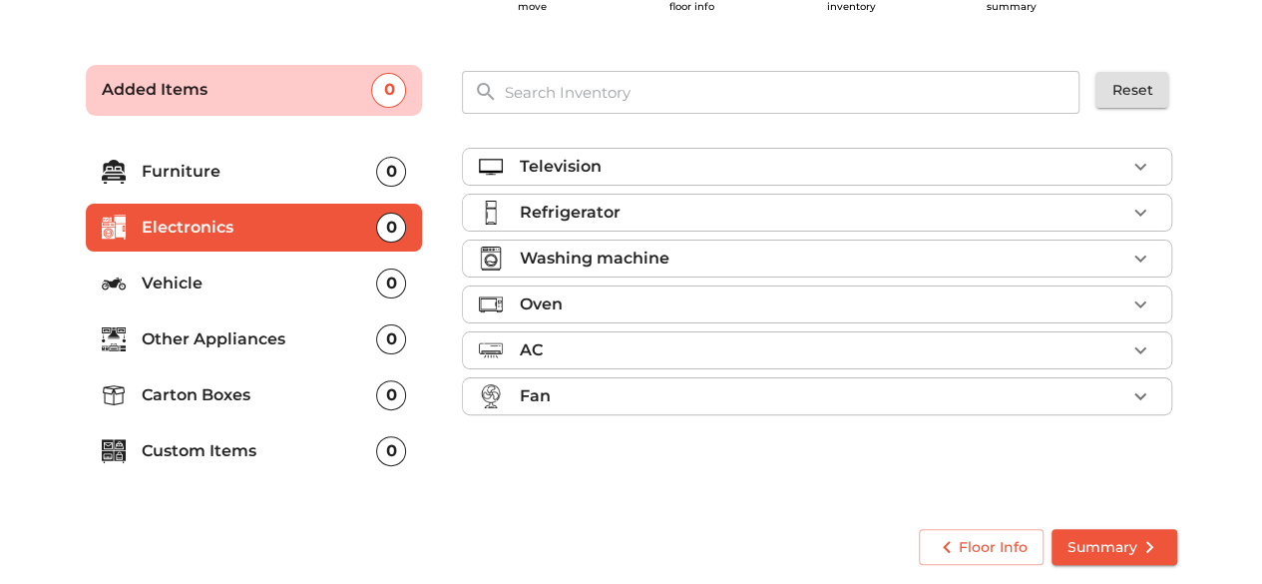
click at [284, 384] on p "Carton Boxes" at bounding box center [259, 395] width 235 height 24
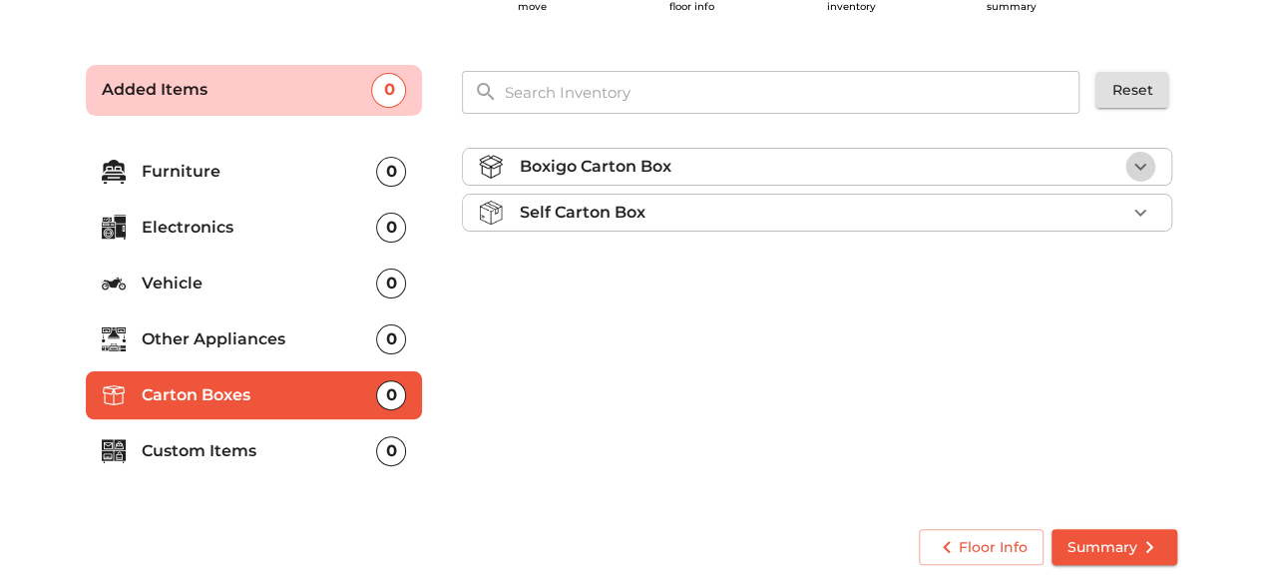
click at [1131, 165] on icon "button" at bounding box center [1140, 167] width 24 height 24
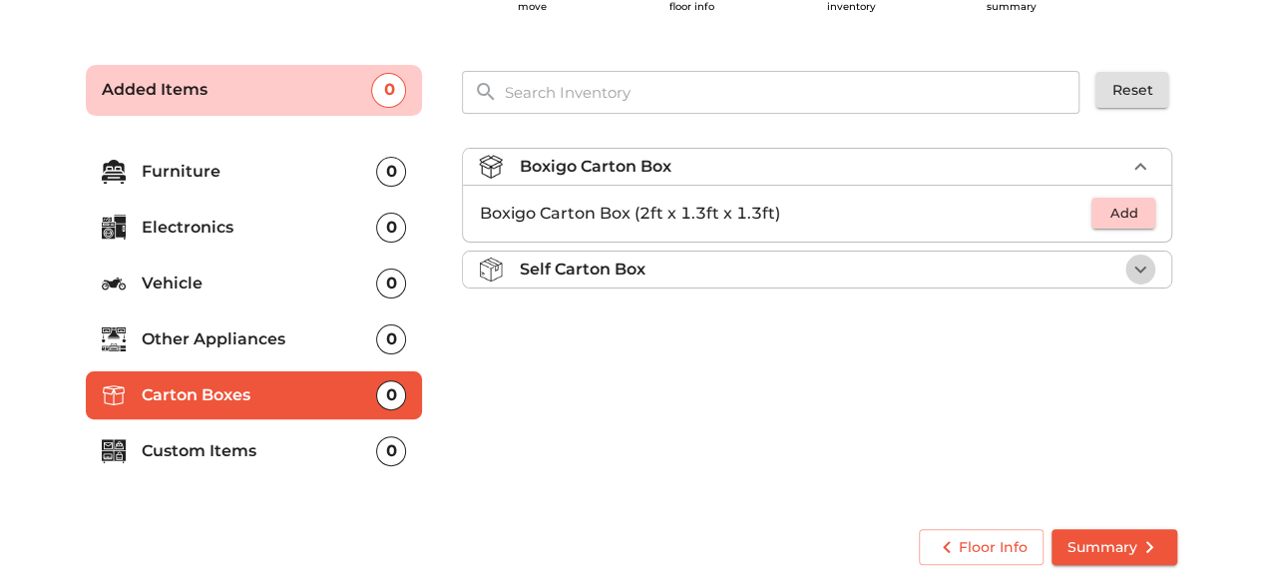
click at [1142, 257] on icon "button" at bounding box center [1140, 269] width 24 height 24
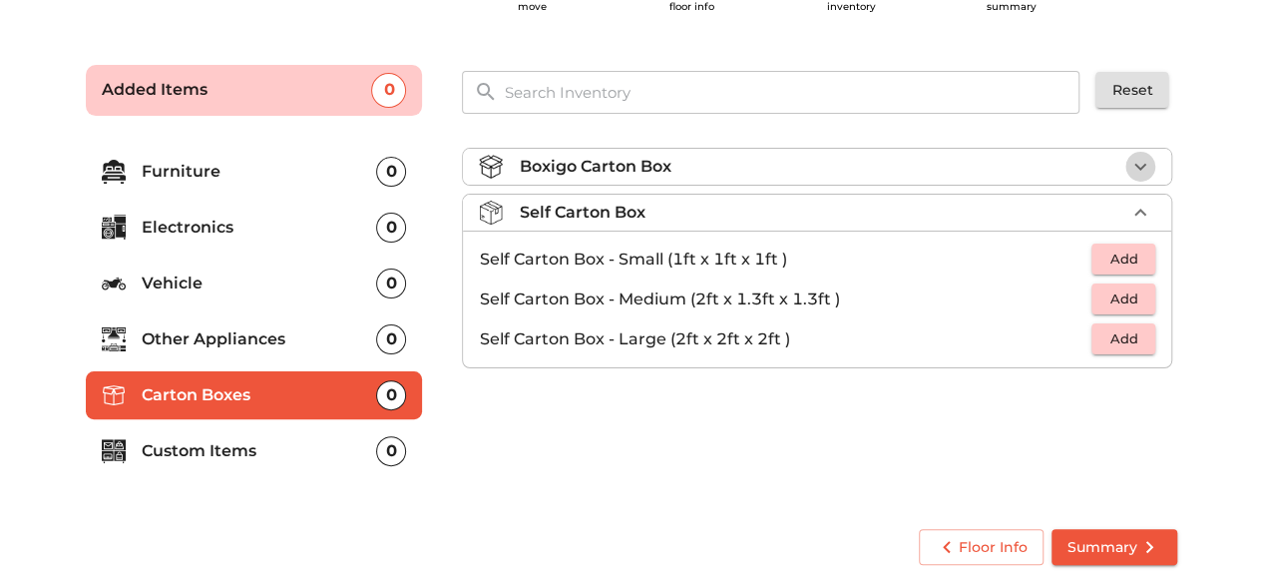
click at [1135, 175] on icon "button" at bounding box center [1140, 167] width 24 height 24
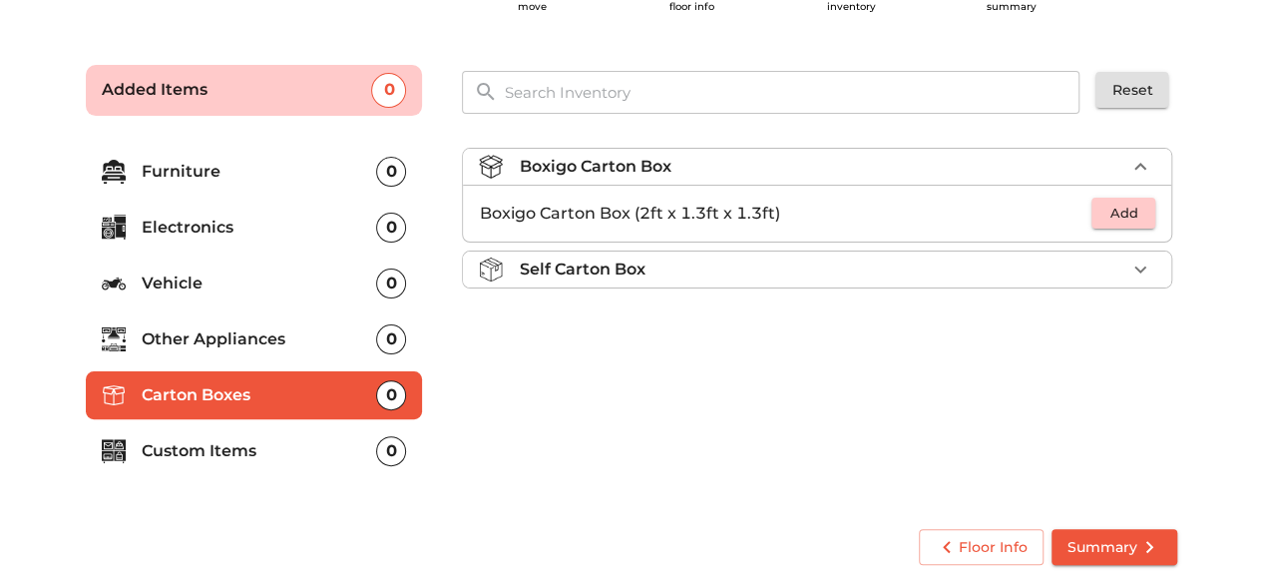
scroll to position [0, 0]
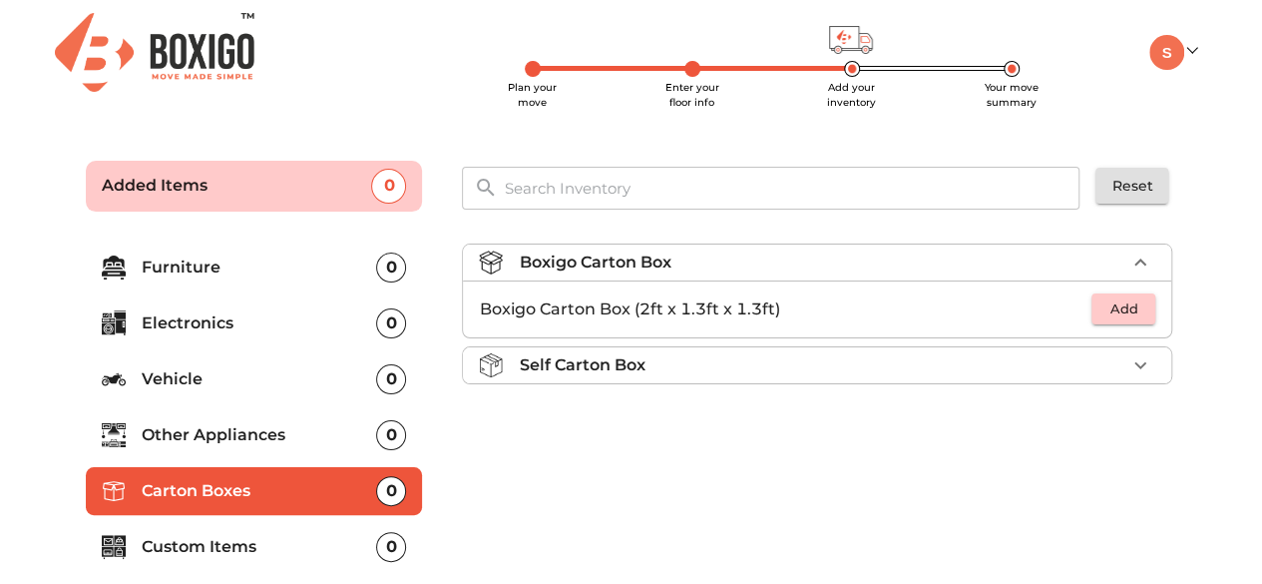
click at [693, 360] on div "Self Carton Box" at bounding box center [822, 365] width 607 height 24
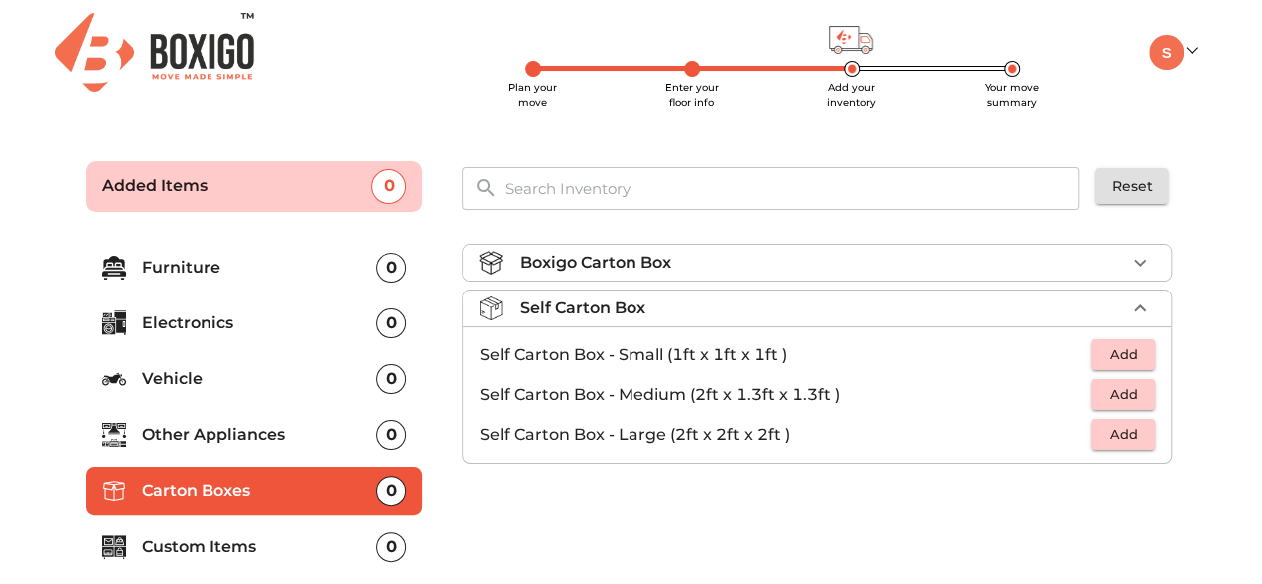
click at [850, 250] on div "Boxigo Carton Box" at bounding box center [822, 262] width 607 height 24
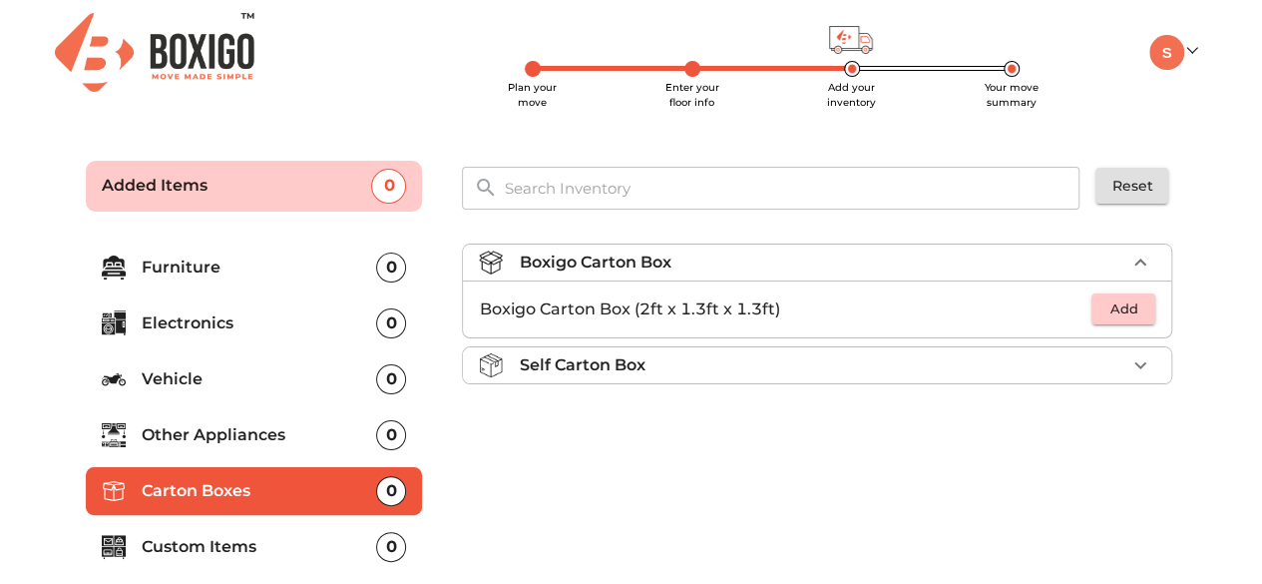
click at [850, 250] on div "Boxigo Carton Box" at bounding box center [822, 262] width 607 height 24
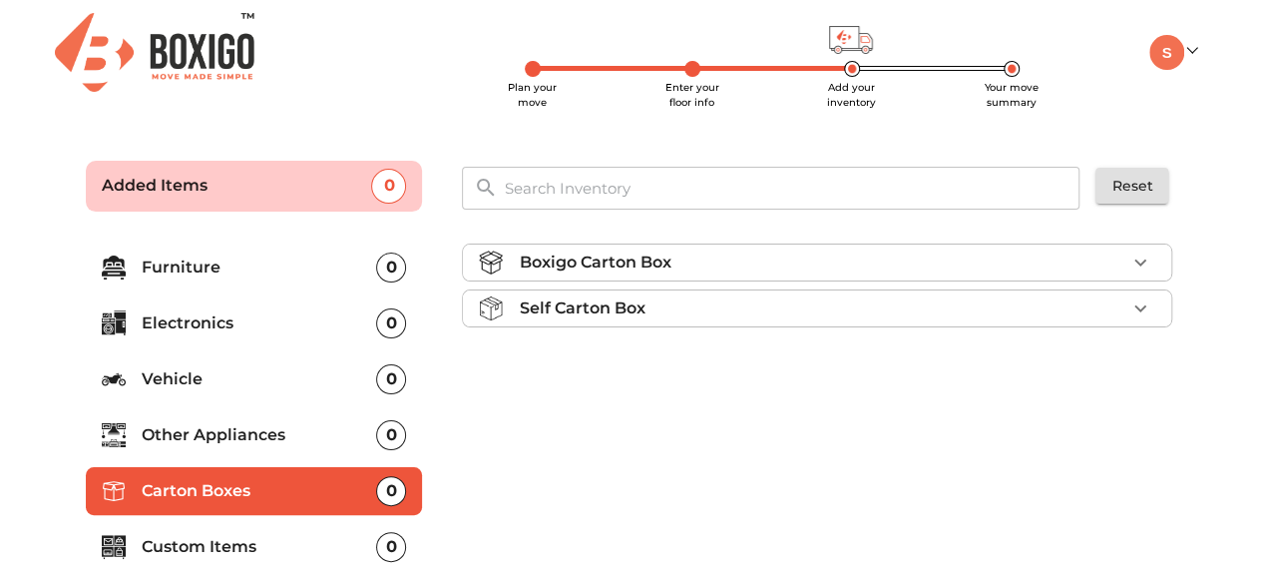
scroll to position [96, 0]
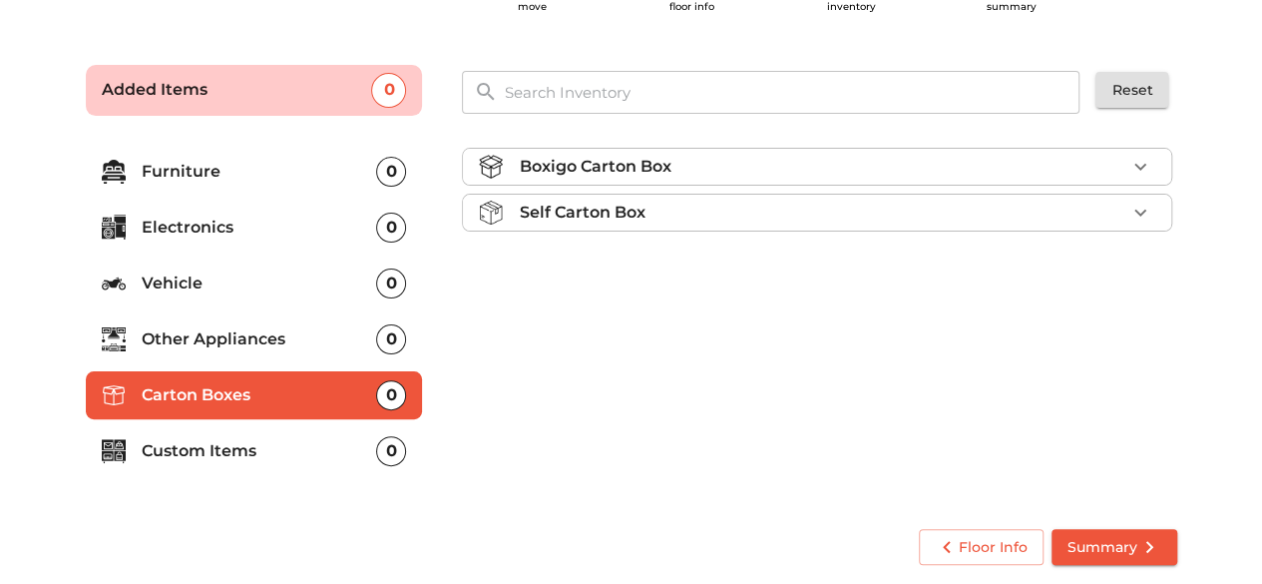
click at [686, 163] on div "Boxigo Carton Box" at bounding box center [822, 167] width 607 height 24
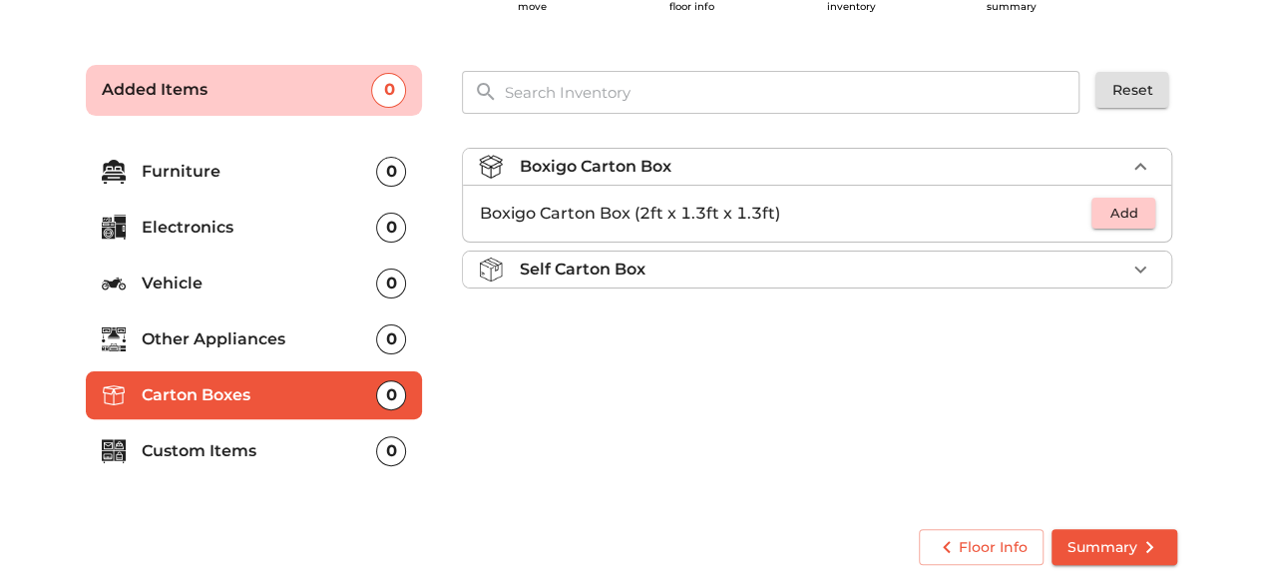
click at [708, 265] on div "Self Carton Box" at bounding box center [822, 269] width 607 height 24
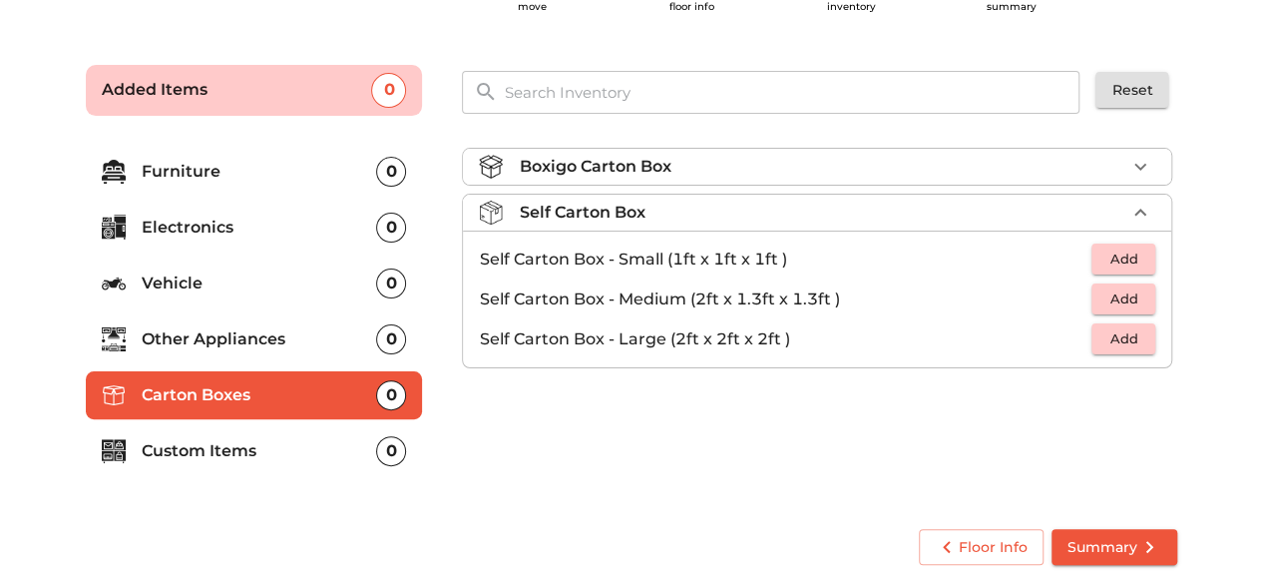
scroll to position [0, 0]
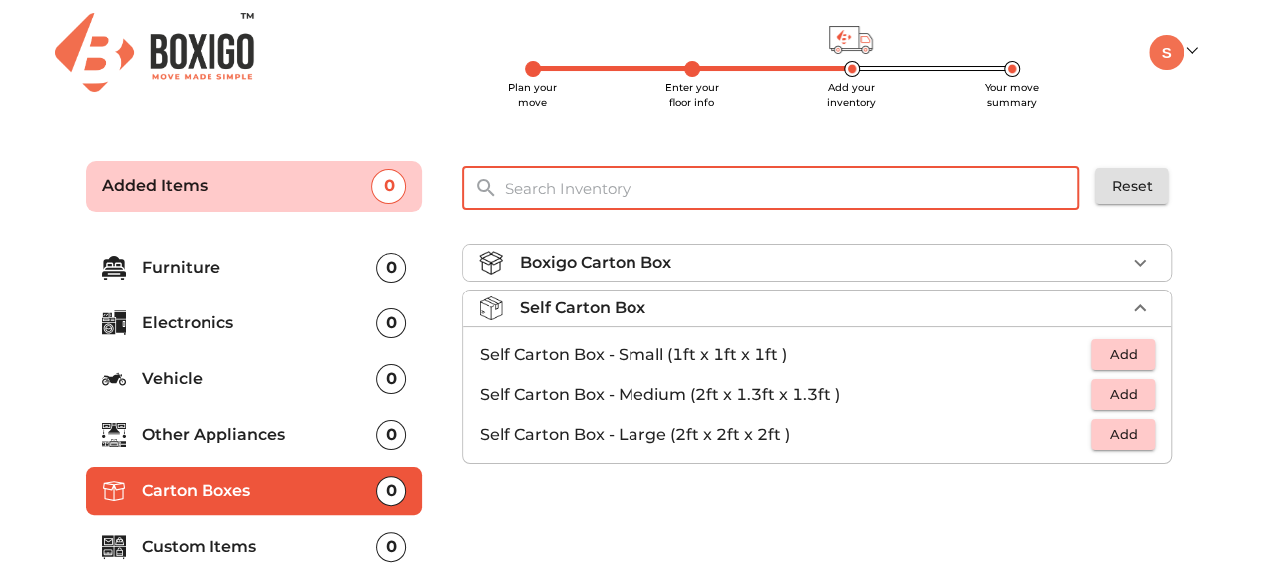
click at [629, 205] on input "text" at bounding box center [793, 188] width 602 height 43
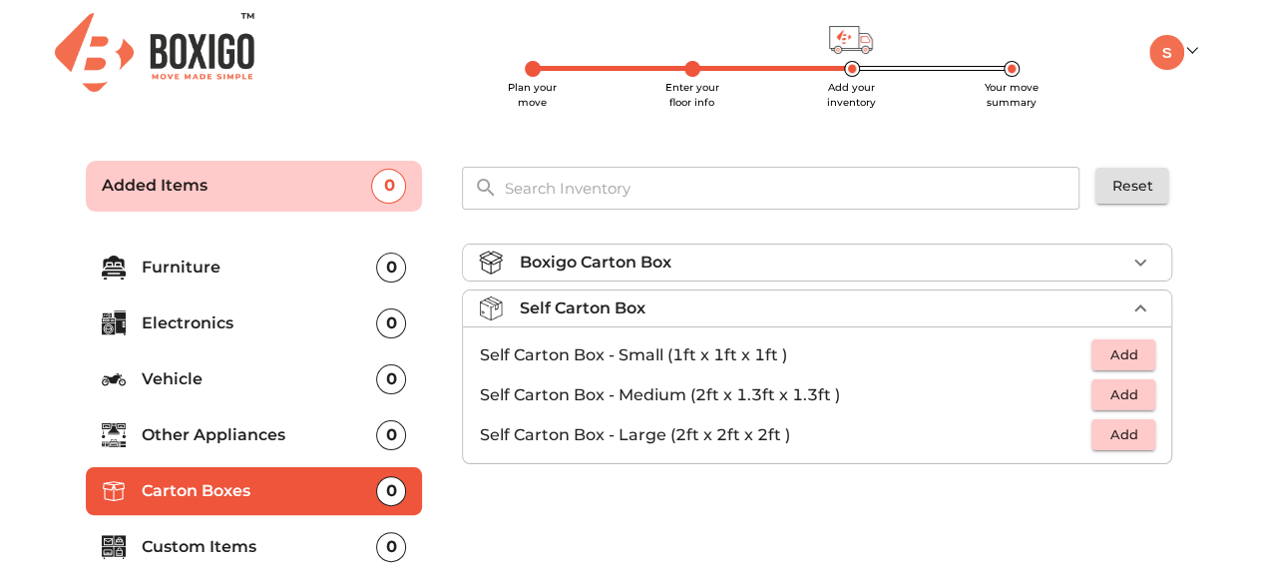
click at [577, 433] on p "Self Carton Box - Large (2ft x 2ft x 2ft )" at bounding box center [785, 435] width 613 height 24
click at [619, 428] on p "Self Carton Box - Large (2ft x 2ft x 2ft )" at bounding box center [785, 435] width 613 height 24
drag, startPoint x: 619, startPoint y: 428, endPoint x: 784, endPoint y: 434, distance: 165.7
click at [784, 434] on p "Self Carton Box - Large (2ft x 2ft x 2ft )" at bounding box center [785, 435] width 613 height 24
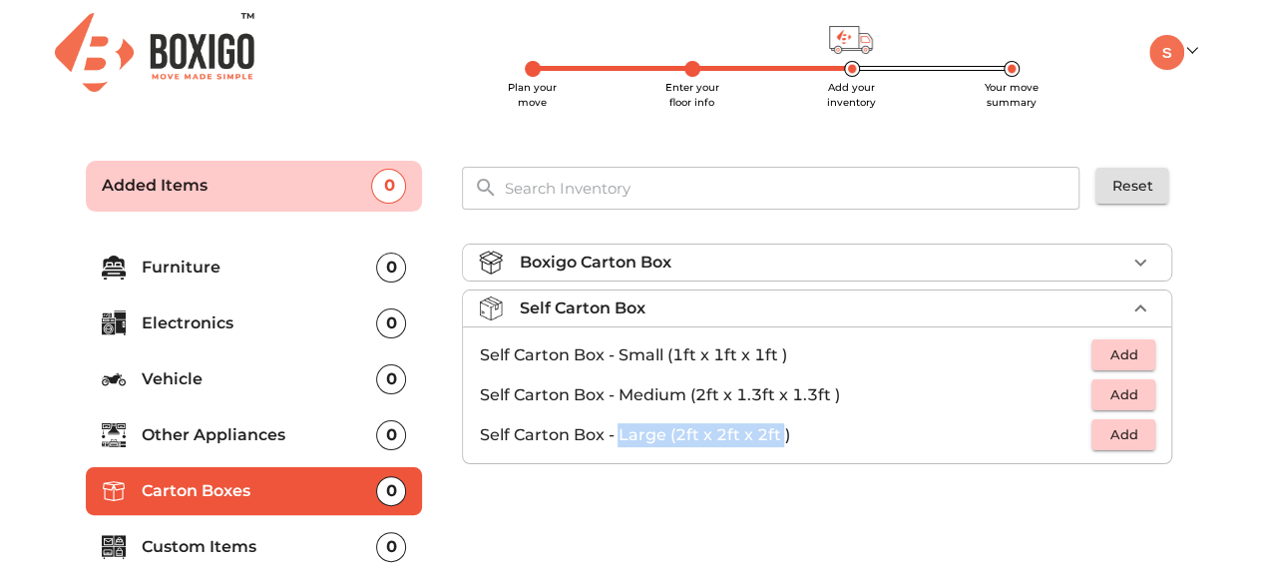
drag, startPoint x: 784, startPoint y: 434, endPoint x: 621, endPoint y: 432, distance: 163.6
click at [621, 432] on p "Self Carton Box - Large (2ft x 2ft x 2ft )" at bounding box center [785, 435] width 613 height 24
drag, startPoint x: 621, startPoint y: 432, endPoint x: 782, endPoint y: 430, distance: 161.7
click at [782, 430] on p "Self Carton Box - Large (2ft x 2ft x 2ft )" at bounding box center [785, 435] width 613 height 24
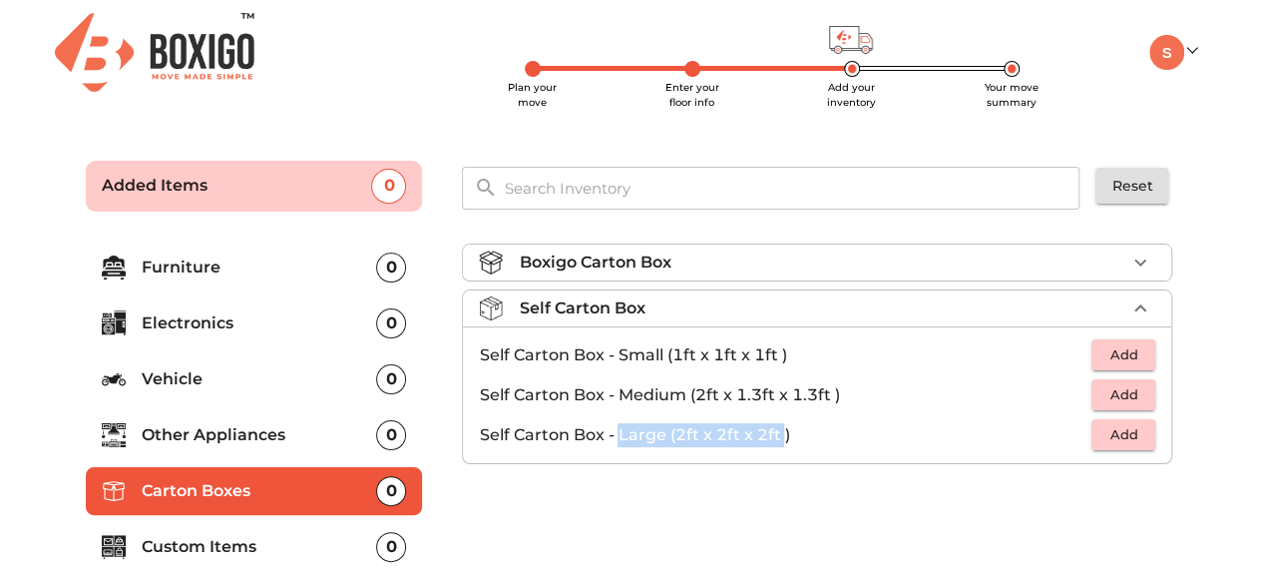
click at [782, 430] on p "Self Carton Box - Large (2ft x 2ft x 2ft )" at bounding box center [785, 435] width 613 height 24
click at [692, 428] on p "Self Carton Box - Large (2ft x 2ft x 2ft )" at bounding box center [785, 435] width 613 height 24
click at [844, 317] on div "Self Carton Box" at bounding box center [822, 308] width 607 height 24
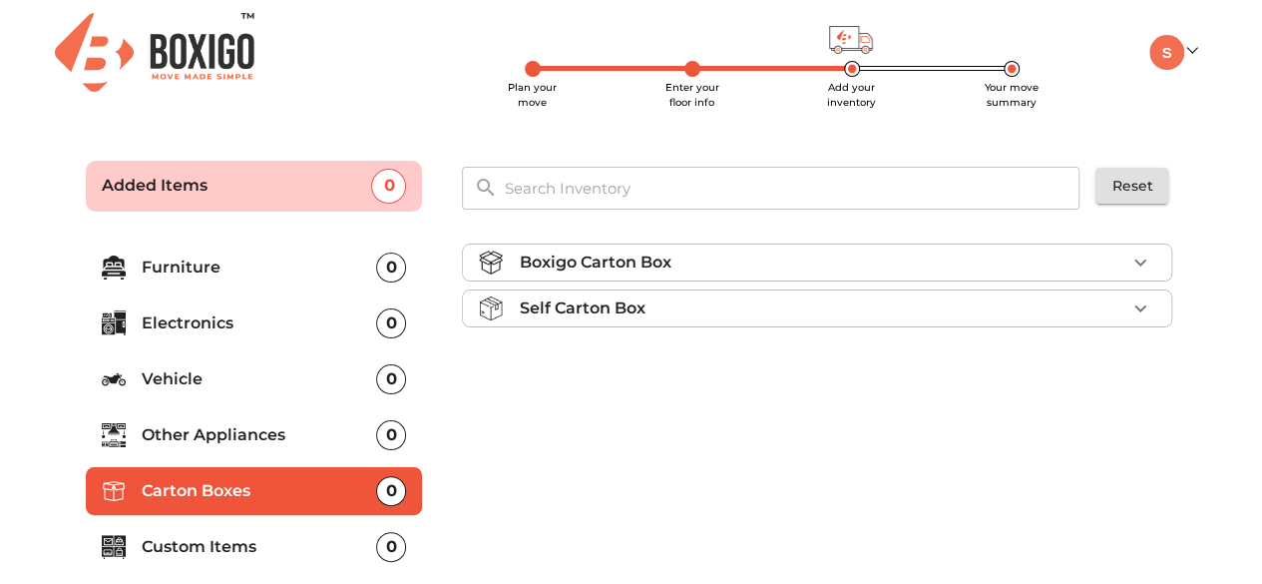
click at [844, 317] on div "Self Carton Box" at bounding box center [822, 308] width 607 height 24
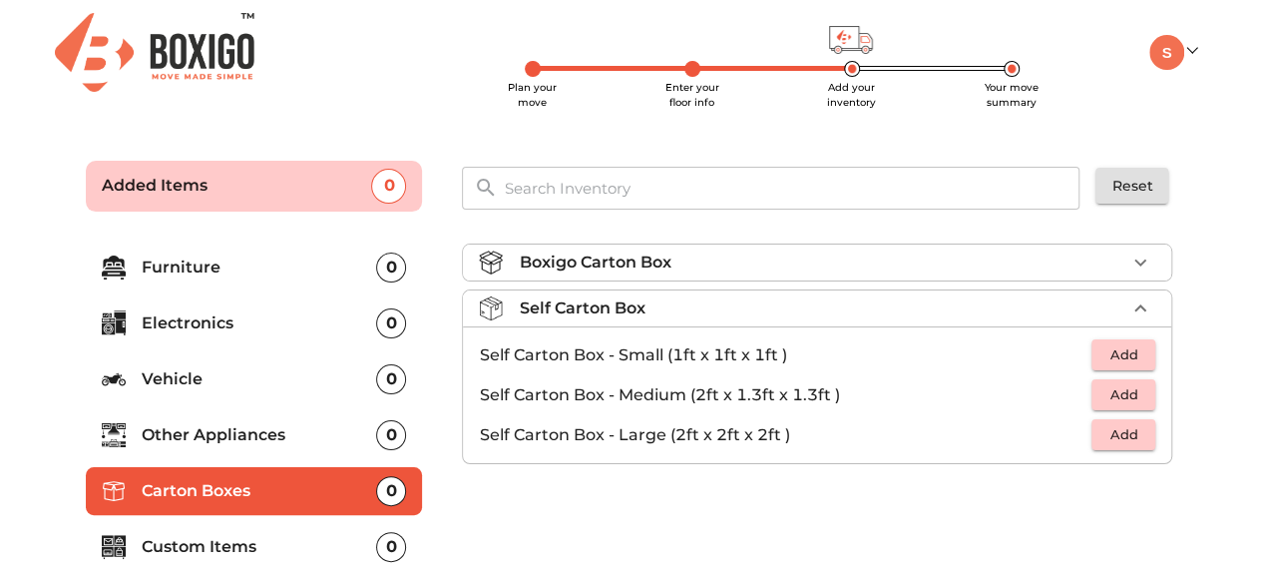
click at [844, 317] on div "Self Carton Box" at bounding box center [822, 308] width 607 height 24
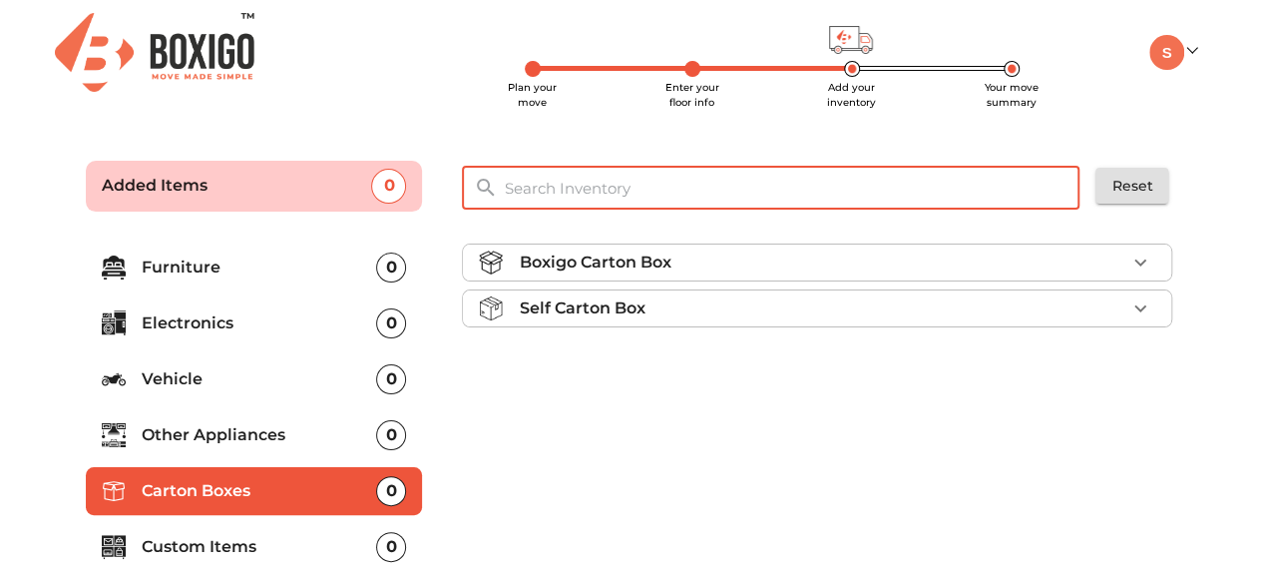
click at [701, 186] on input "text" at bounding box center [793, 188] width 602 height 43
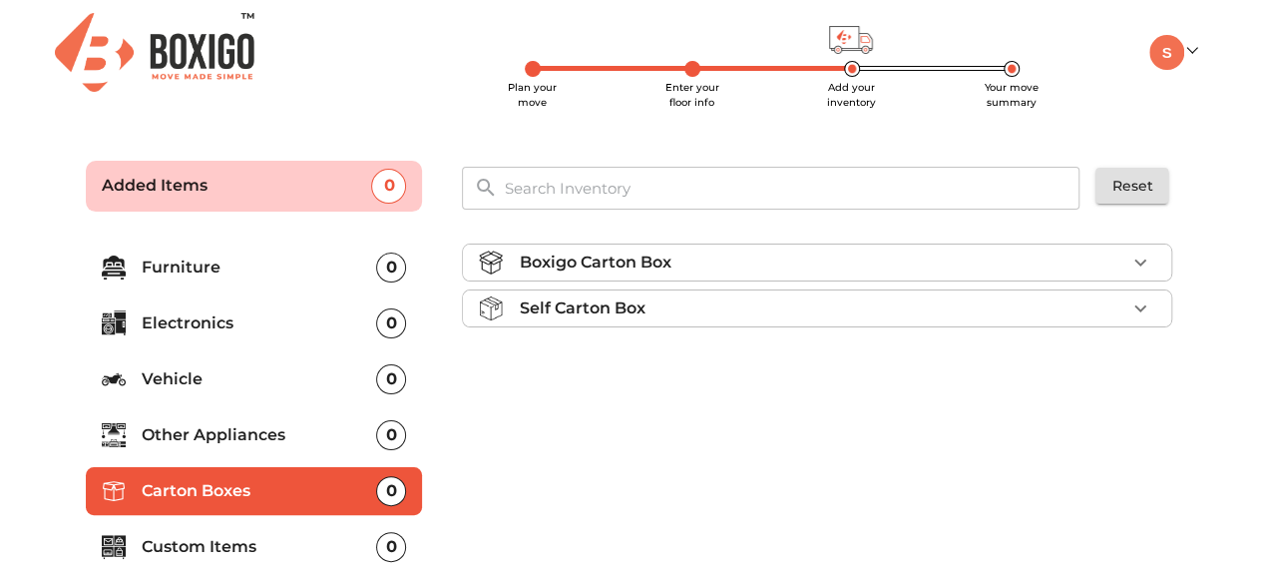
click at [491, 65] on div "Plan your move Enter your floor info Add your inventory Your move summary My Mo…" at bounding box center [825, 52] width 774 height 35
click at [1073, 80] on li "Your move summary" at bounding box center [1012, 95] width 160 height 30
click at [1079, 89] on li "Your move summary" at bounding box center [1012, 95] width 160 height 30
